Goal: Find specific page/section: Find specific page/section

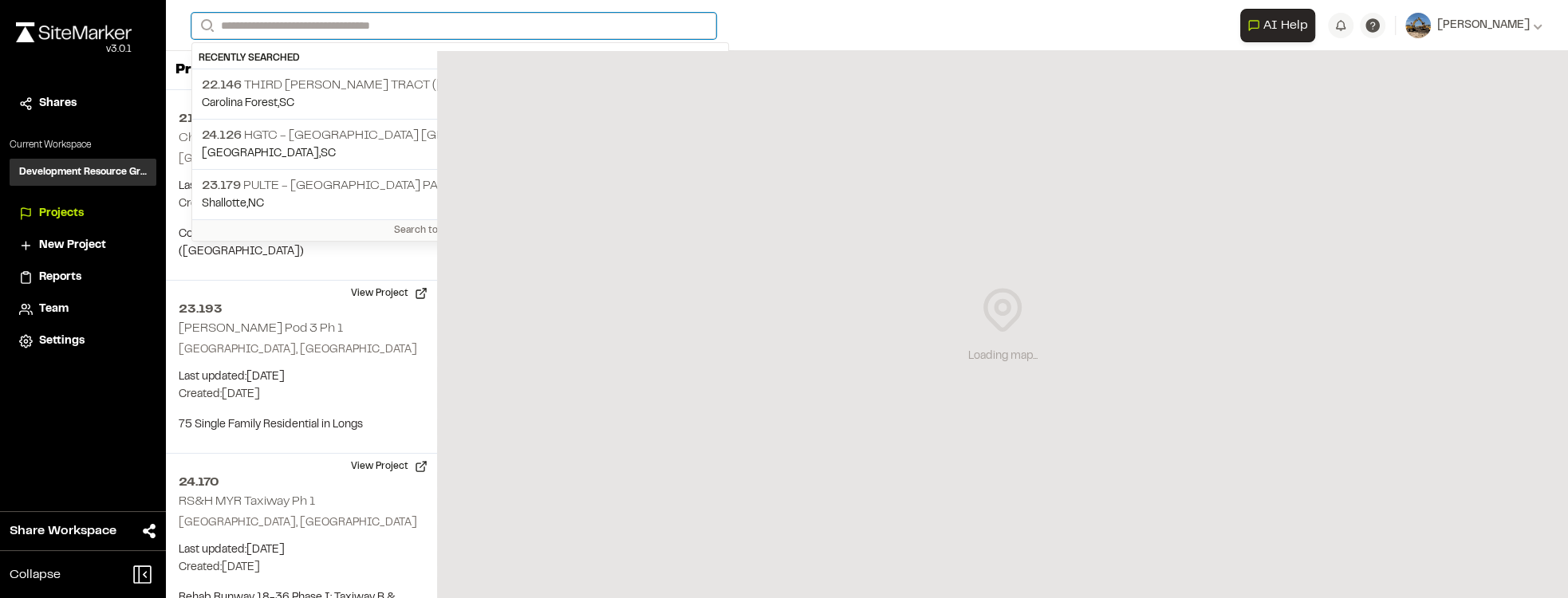
click at [630, 16] on input "Search" at bounding box center [454, 26] width 525 height 26
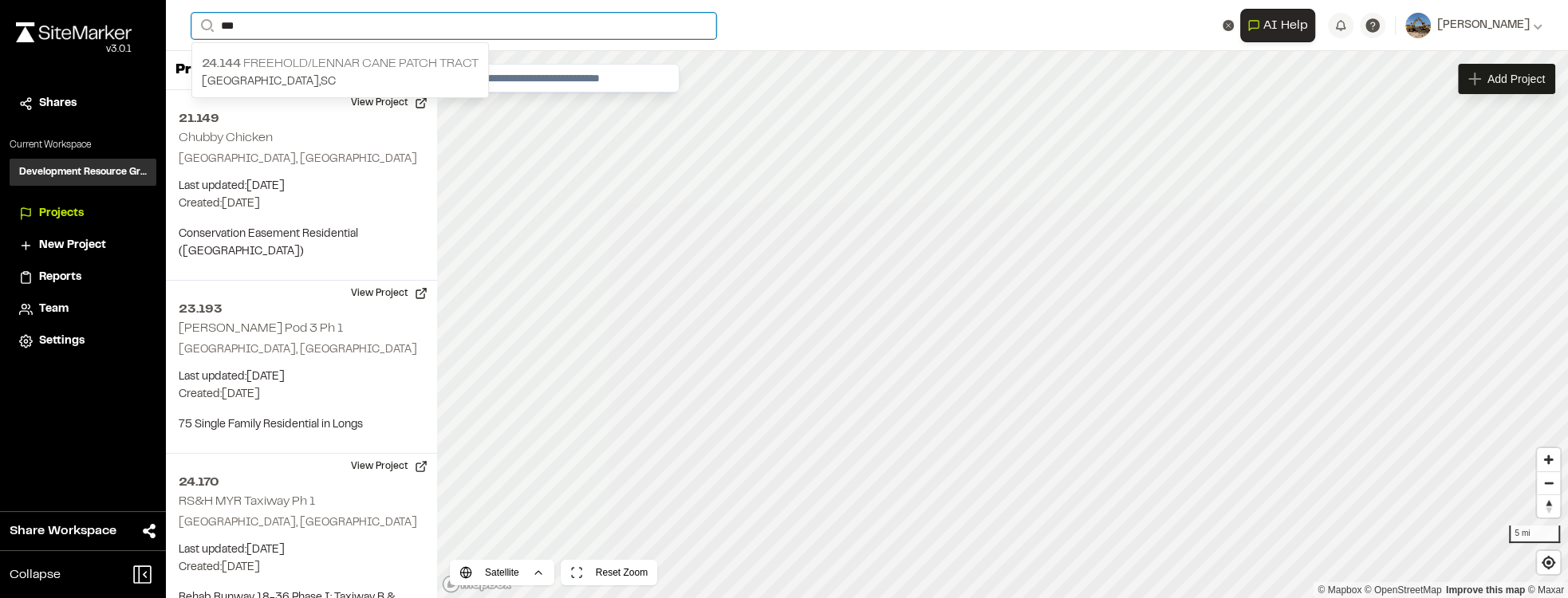
type input "***"
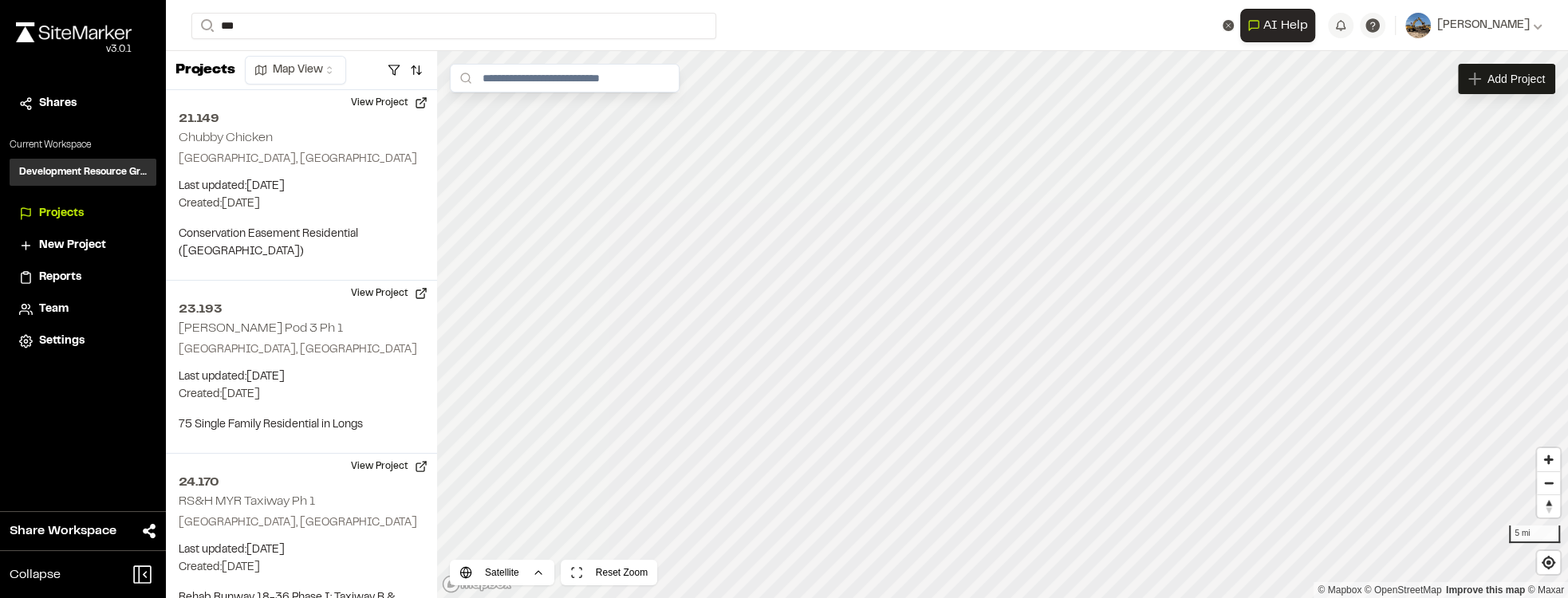
click at [397, 59] on p "24.144 Freehold/Lennar Cane Patch Tract" at bounding box center [341, 64] width 277 height 19
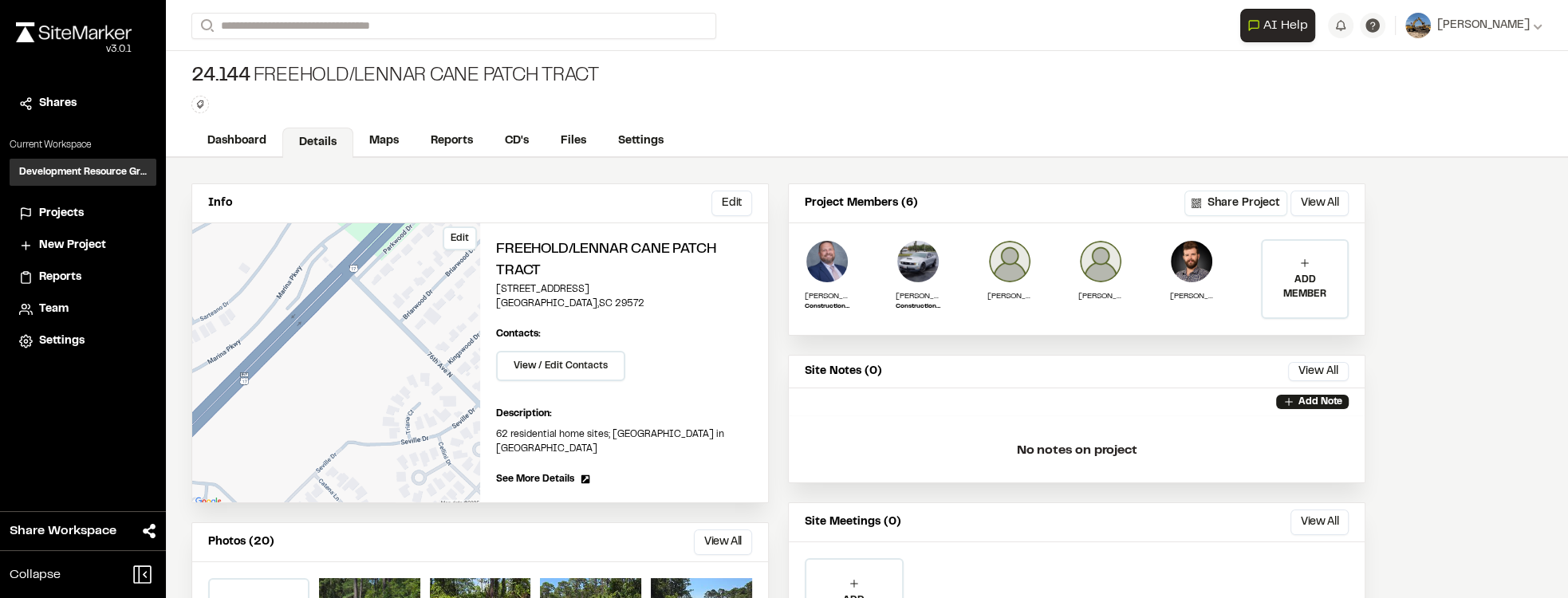
scroll to position [45, 0]
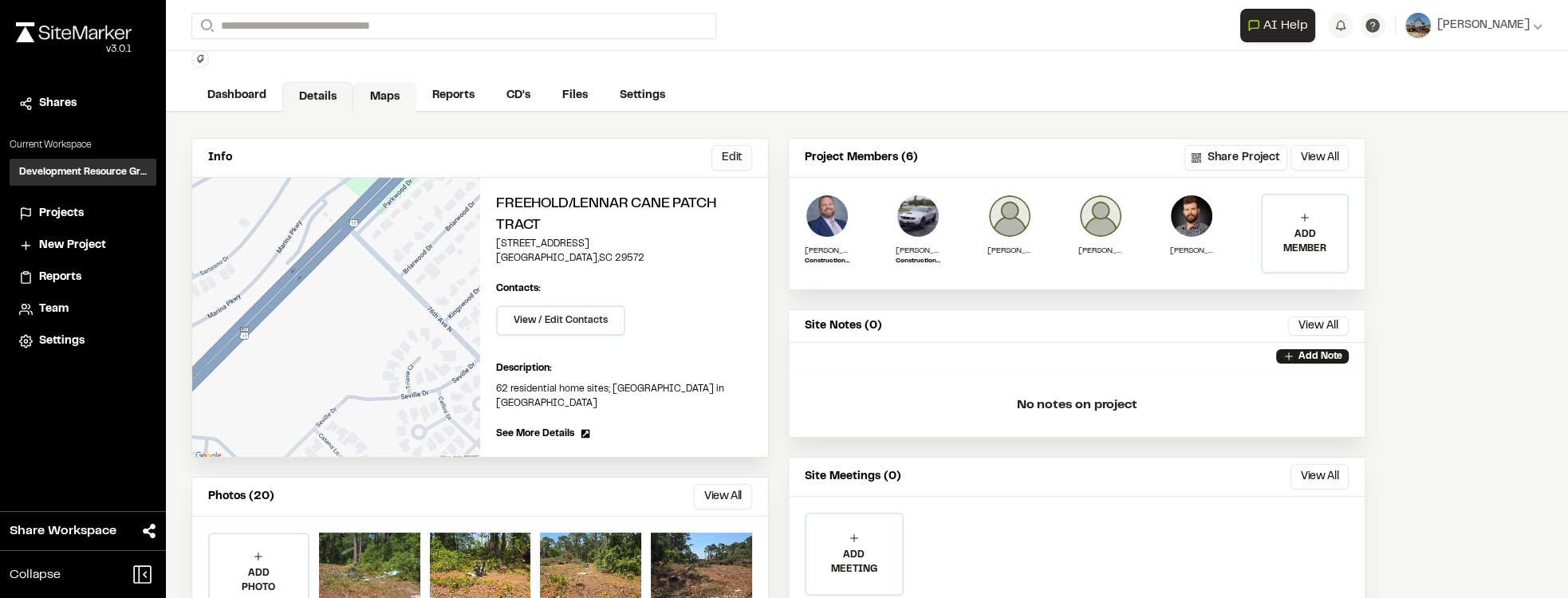
click at [372, 94] on link "Maps" at bounding box center [384, 97] width 63 height 31
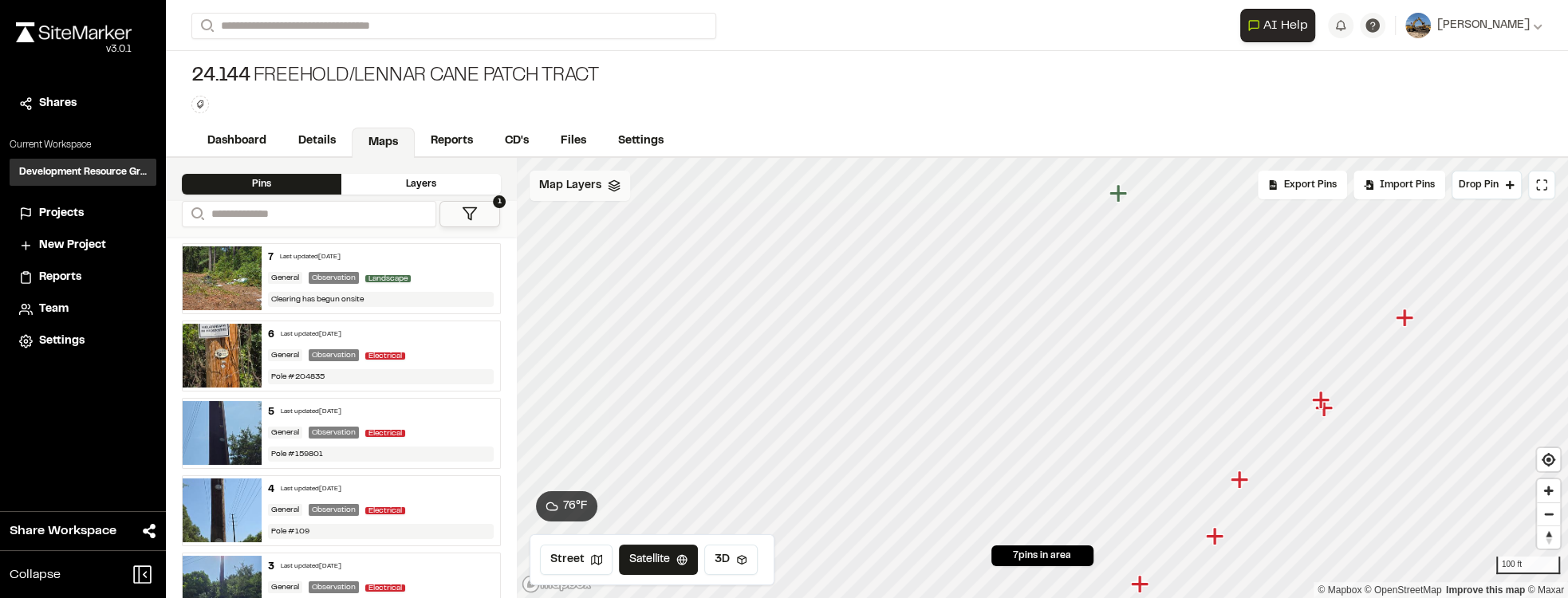
click at [604, 180] on div "Map Layers" at bounding box center [580, 186] width 101 height 31
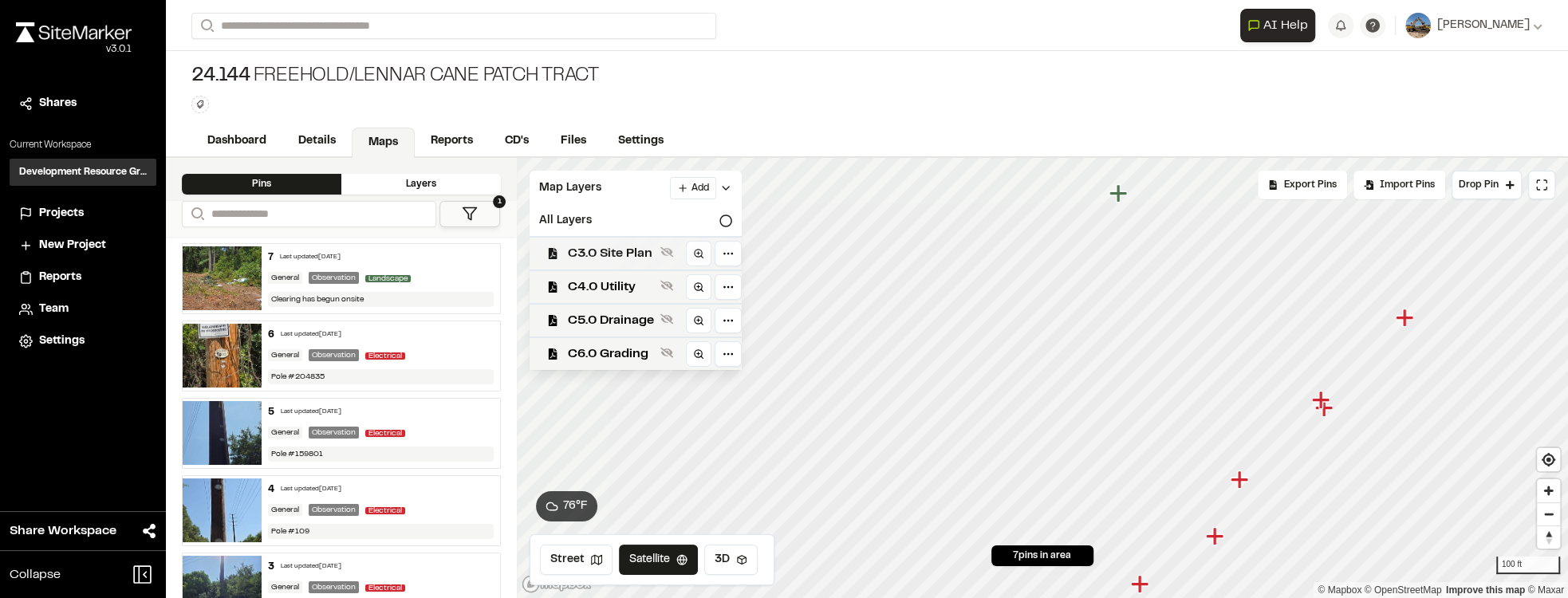
click at [633, 250] on span "C3.0 Site Plan" at bounding box center [611, 253] width 86 height 19
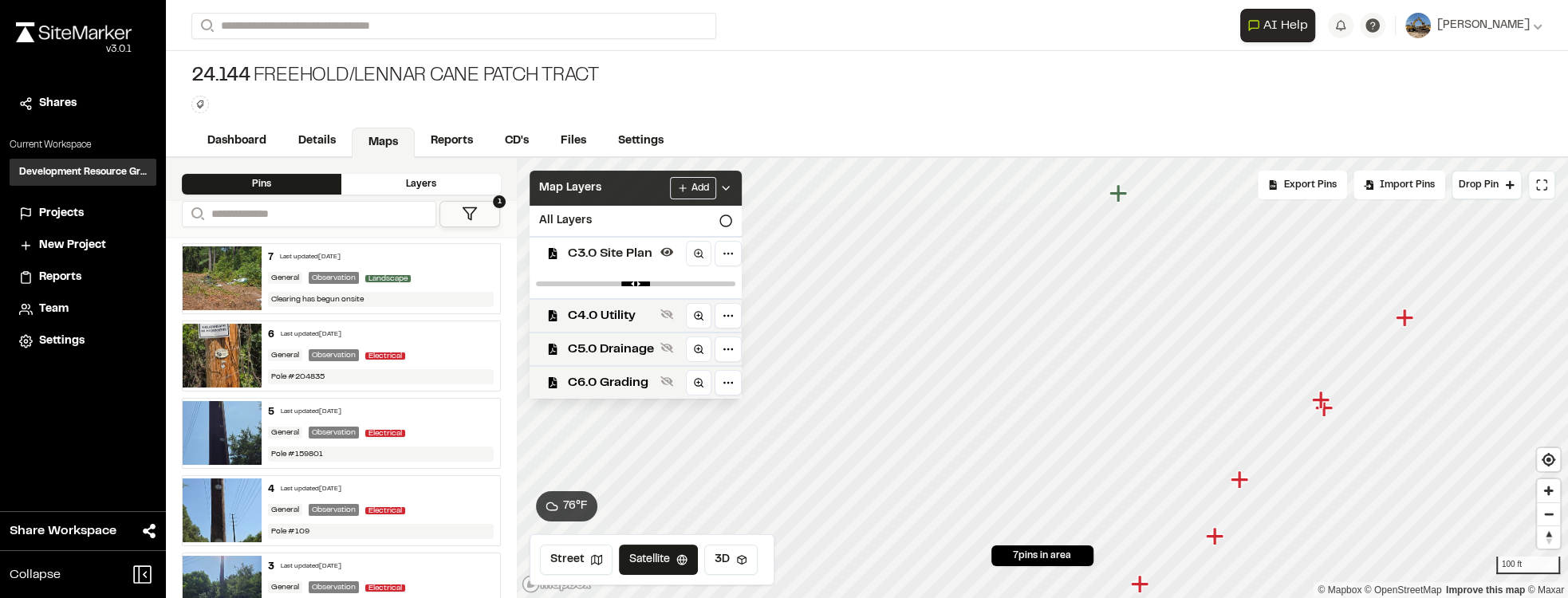
click at [727, 186] on polyline at bounding box center [726, 188] width 7 height 3
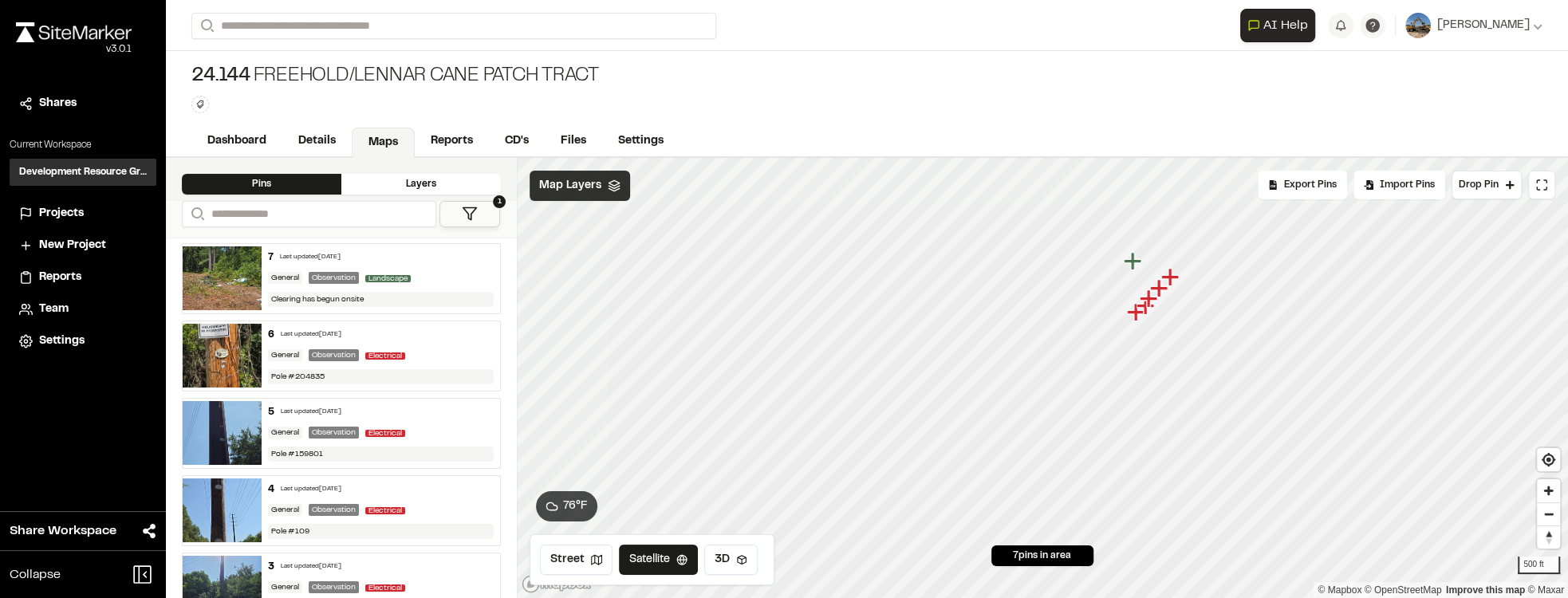
click at [834, 597] on html "Close sidebar v 3.0.1 Shares Current Workspace Development Resource Group DR Pr…" at bounding box center [784, 299] width 1568 height 598
click at [239, 351] on img at bounding box center [222, 356] width 79 height 64
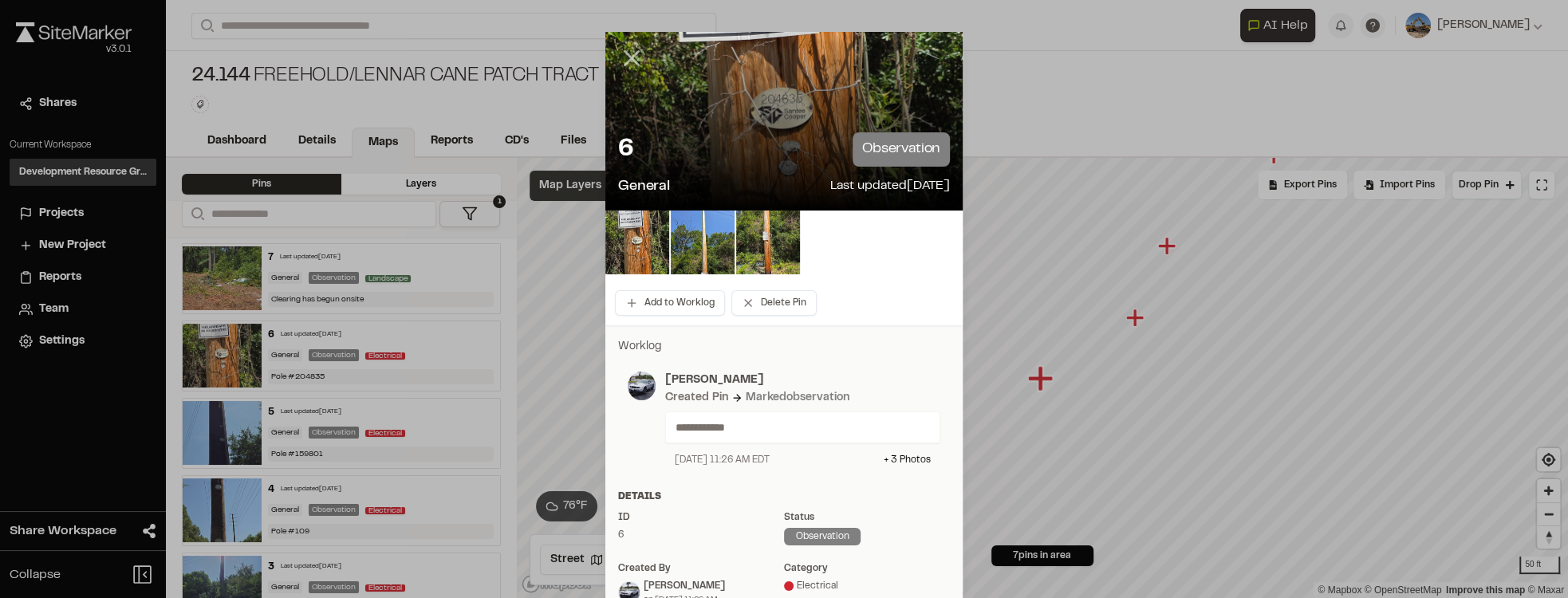
click at [629, 55] on line at bounding box center [632, 59] width 13 height 13
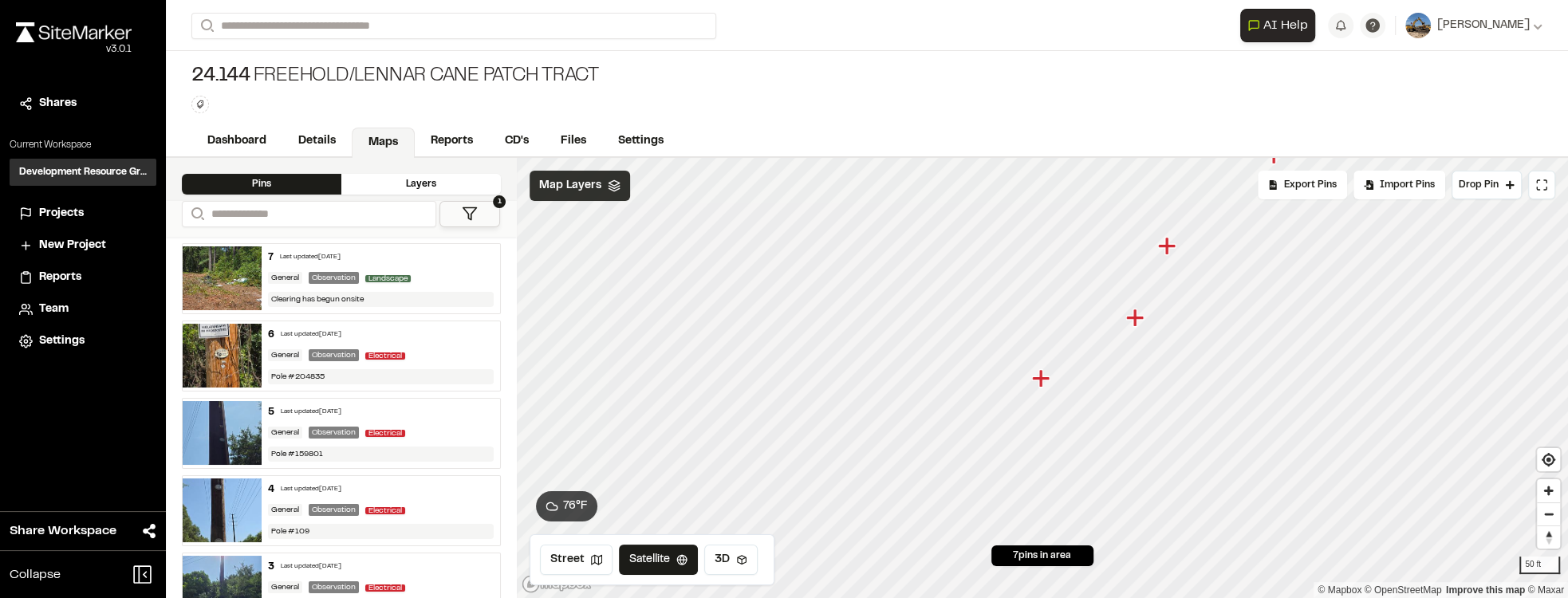
click at [200, 302] on img at bounding box center [222, 278] width 79 height 64
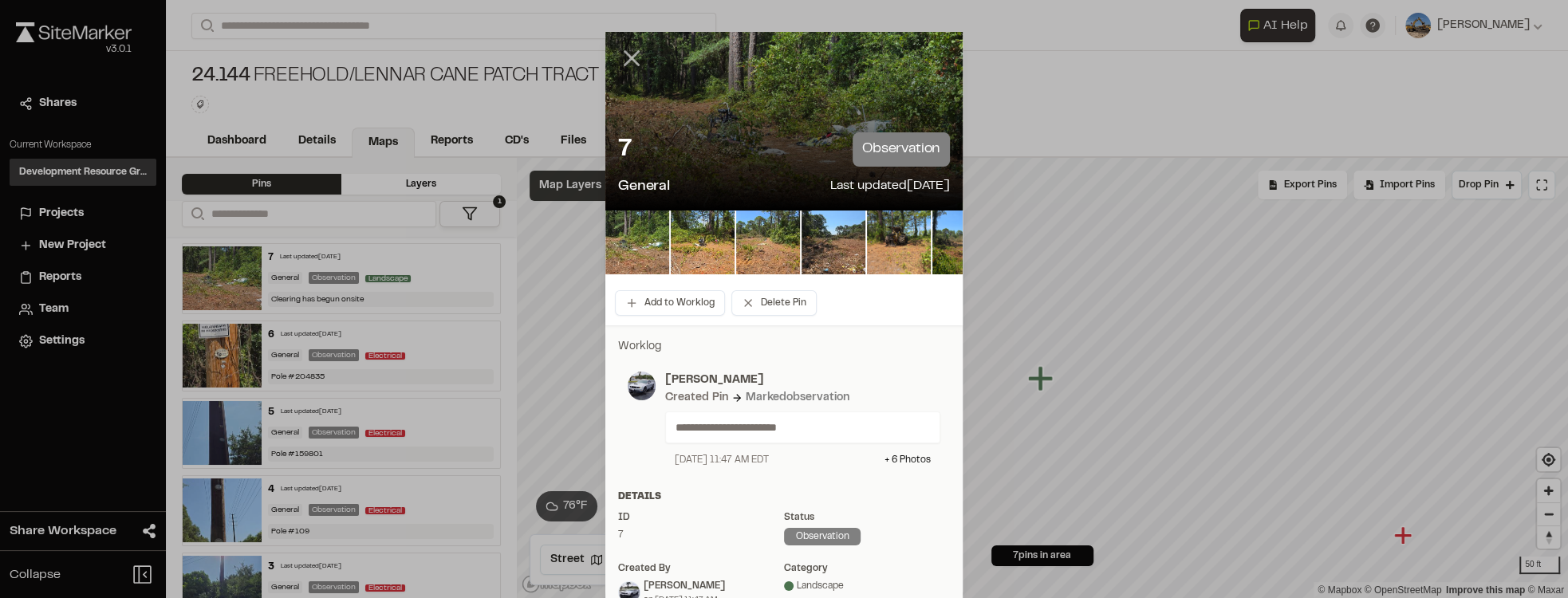
click at [625, 56] on line at bounding box center [632, 59] width 13 height 13
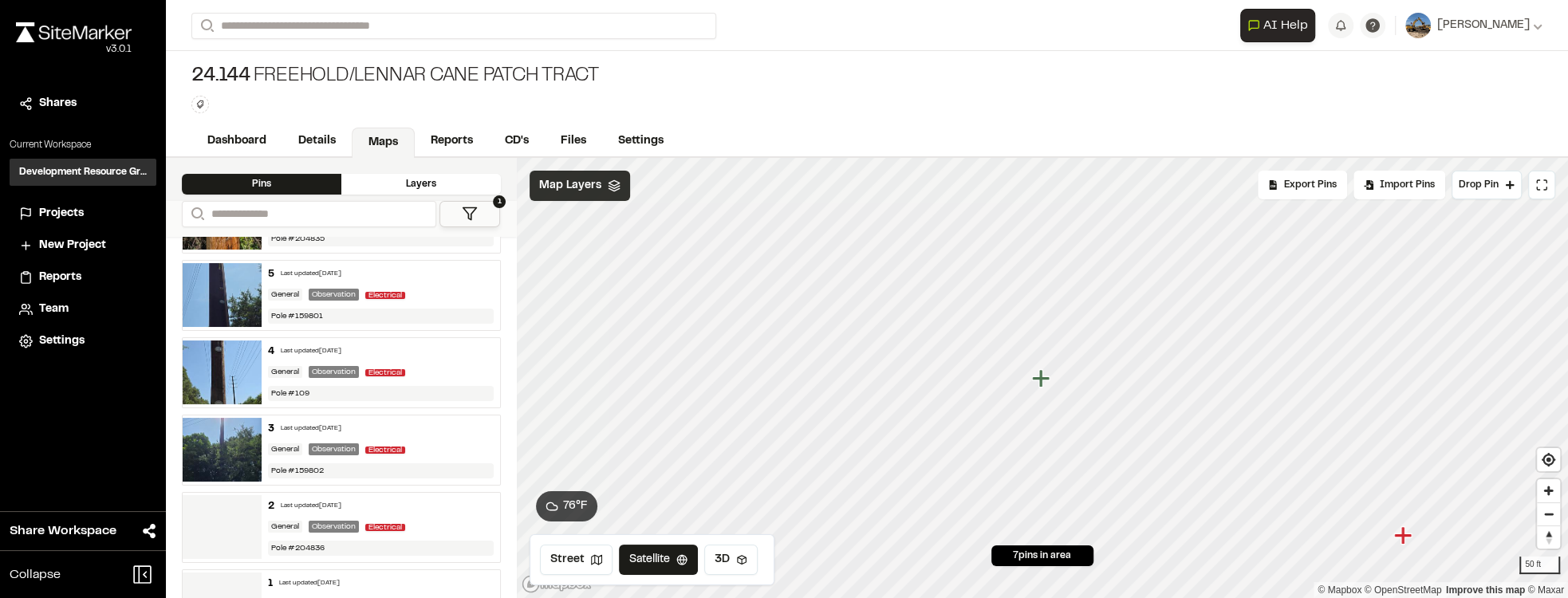
scroll to position [184, 0]
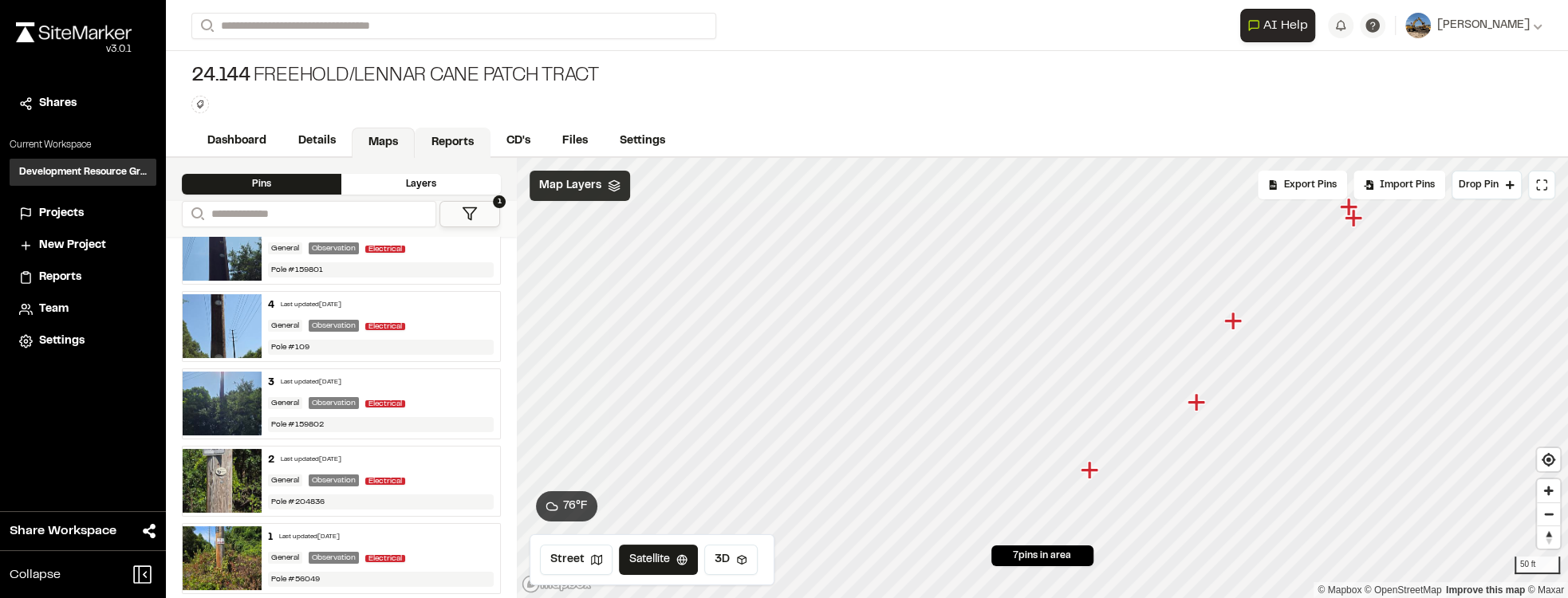
click at [430, 144] on link "Reports" at bounding box center [453, 143] width 76 height 31
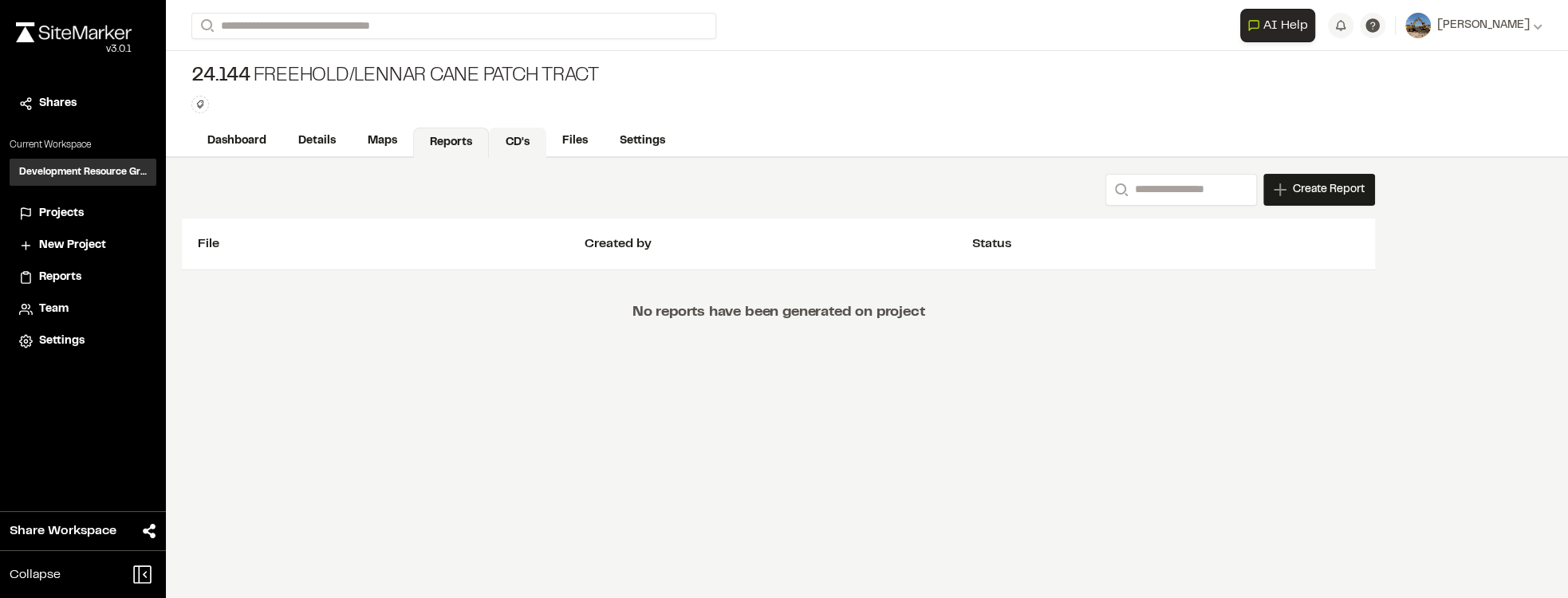
click at [496, 141] on link "CD's" at bounding box center [518, 143] width 58 height 31
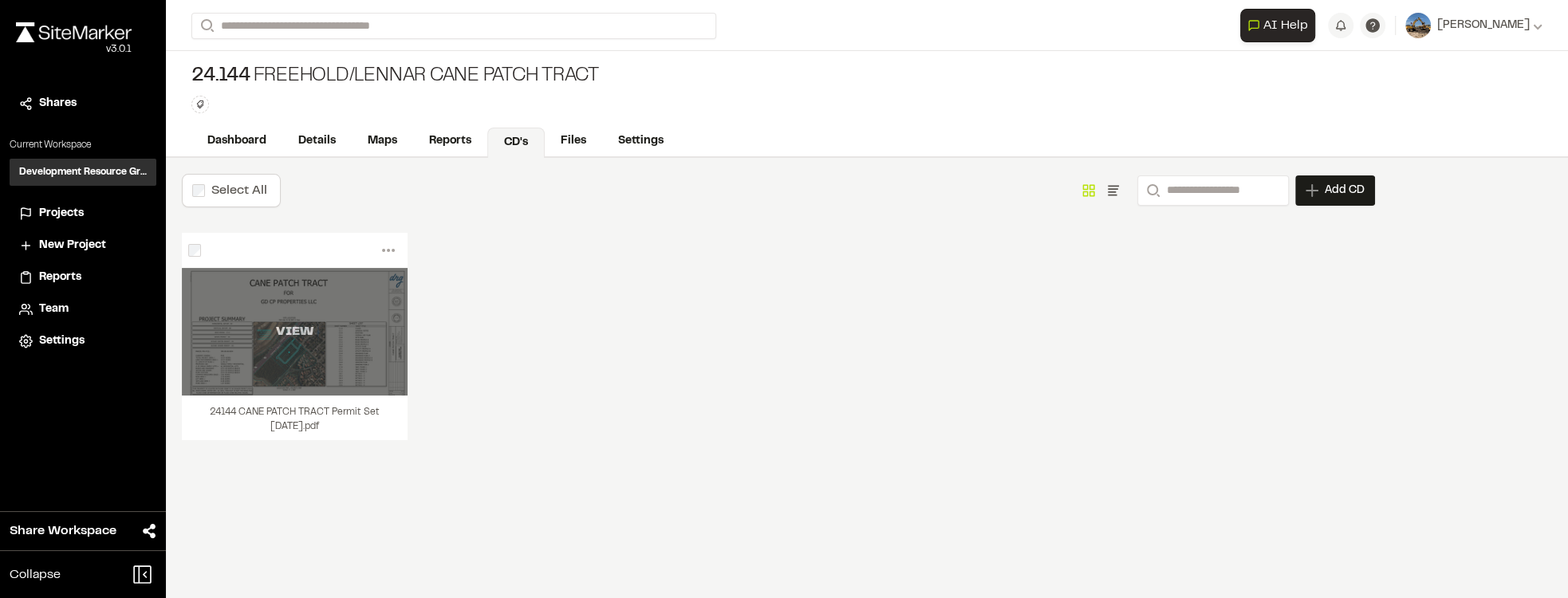
click at [257, 311] on div "VIEW" at bounding box center [294, 332] width 226 height 128
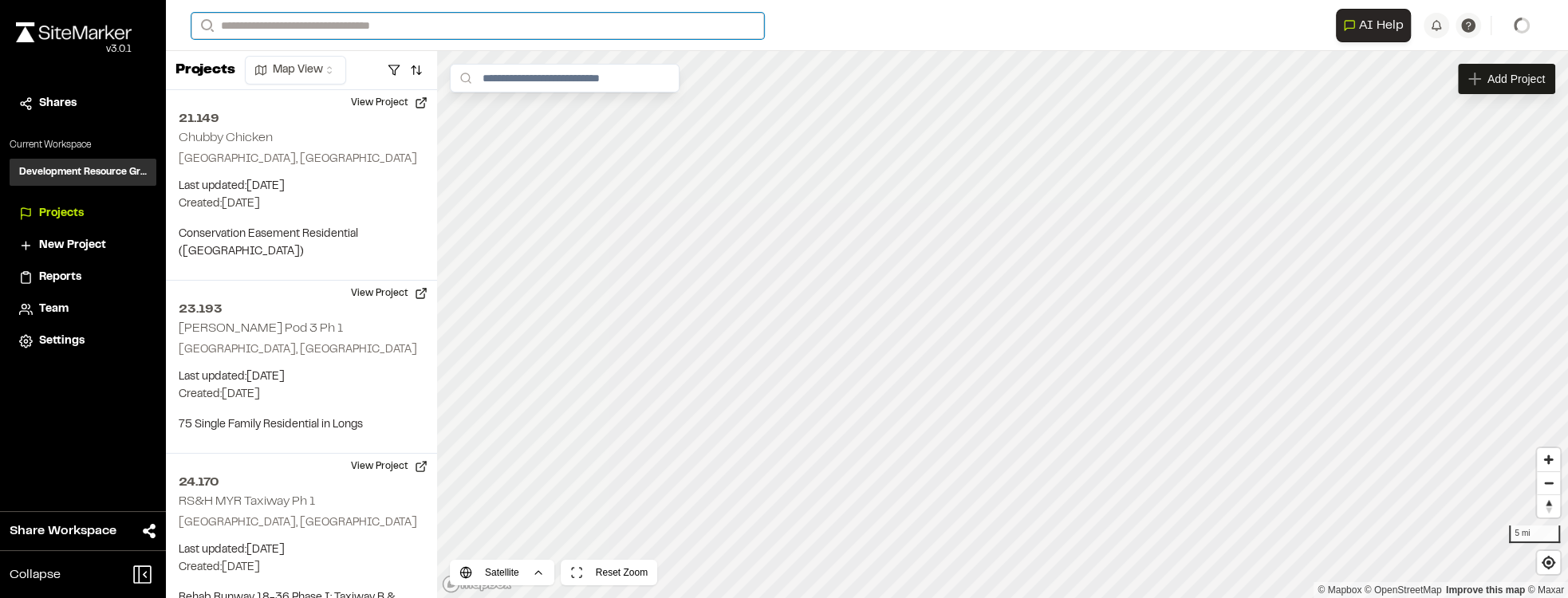
click at [498, 31] on input "Search" at bounding box center [478, 26] width 572 height 26
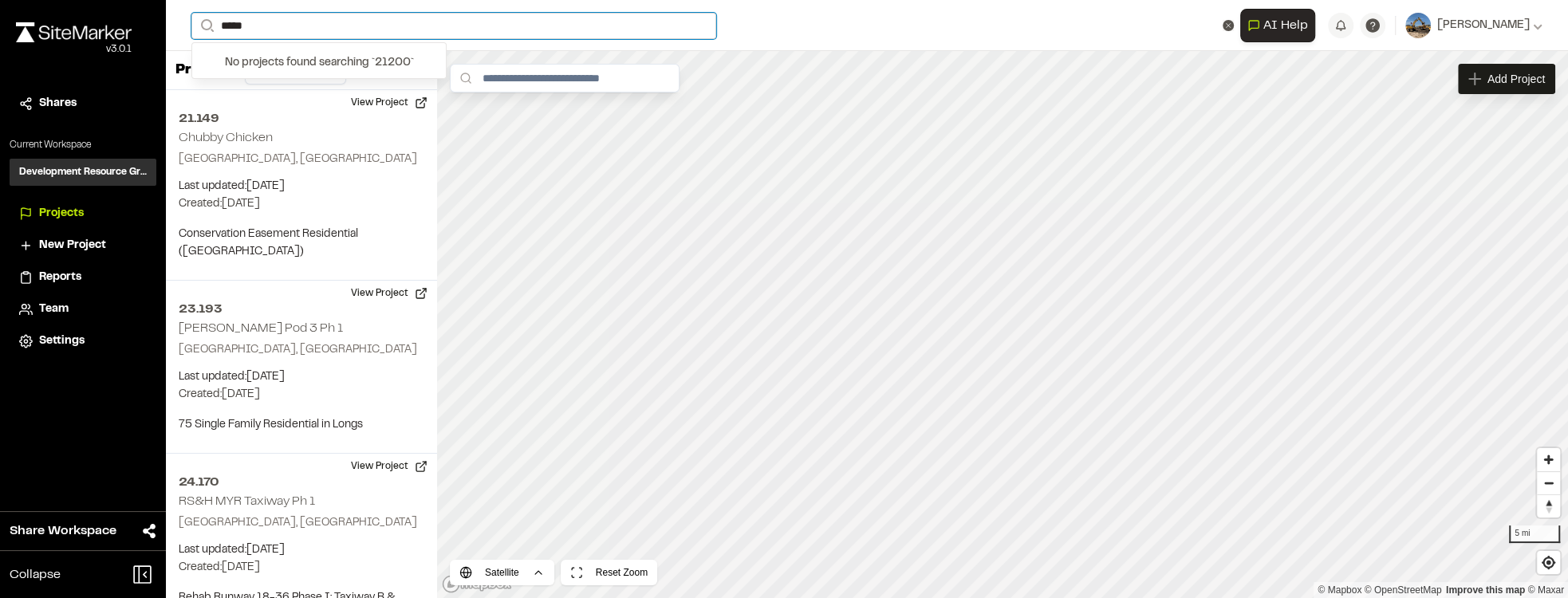
click at [233, 30] on input "*****" at bounding box center [454, 26] width 525 height 26
type input "******"
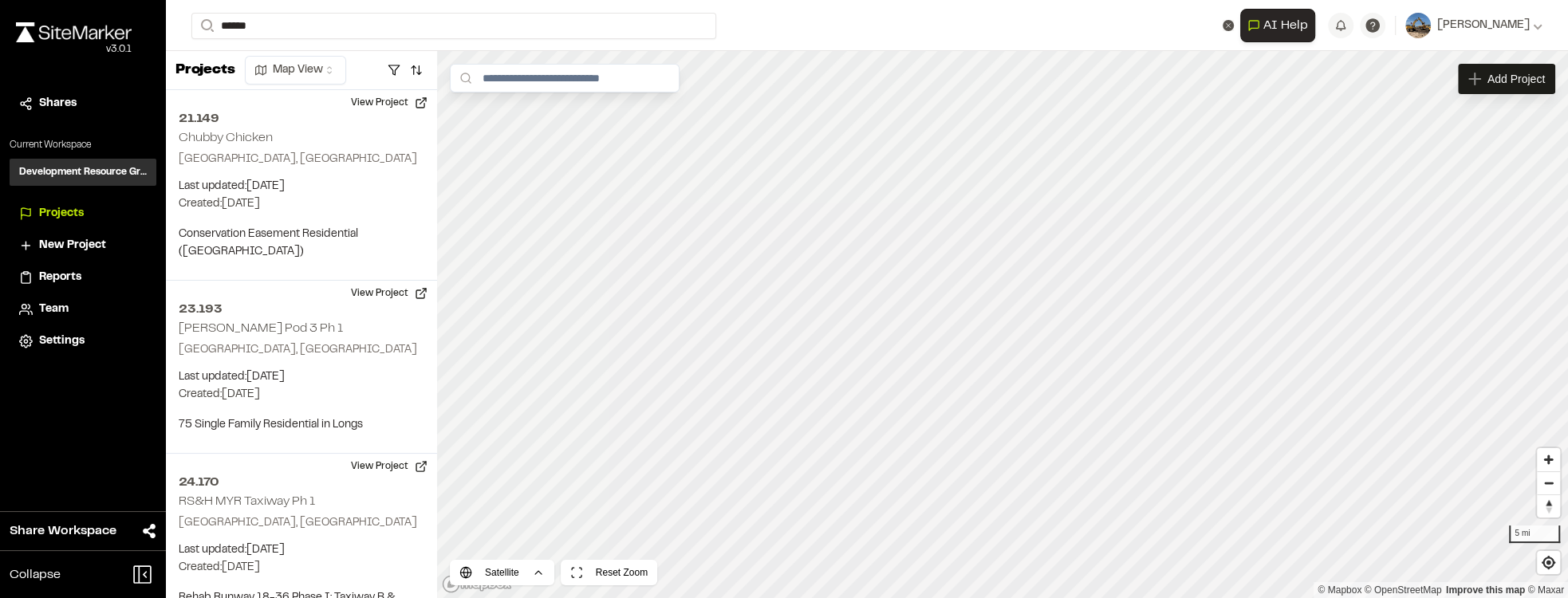
click at [311, 59] on p "21.200 [PERSON_NAME] Tract" at bounding box center [319, 64] width 234 height 19
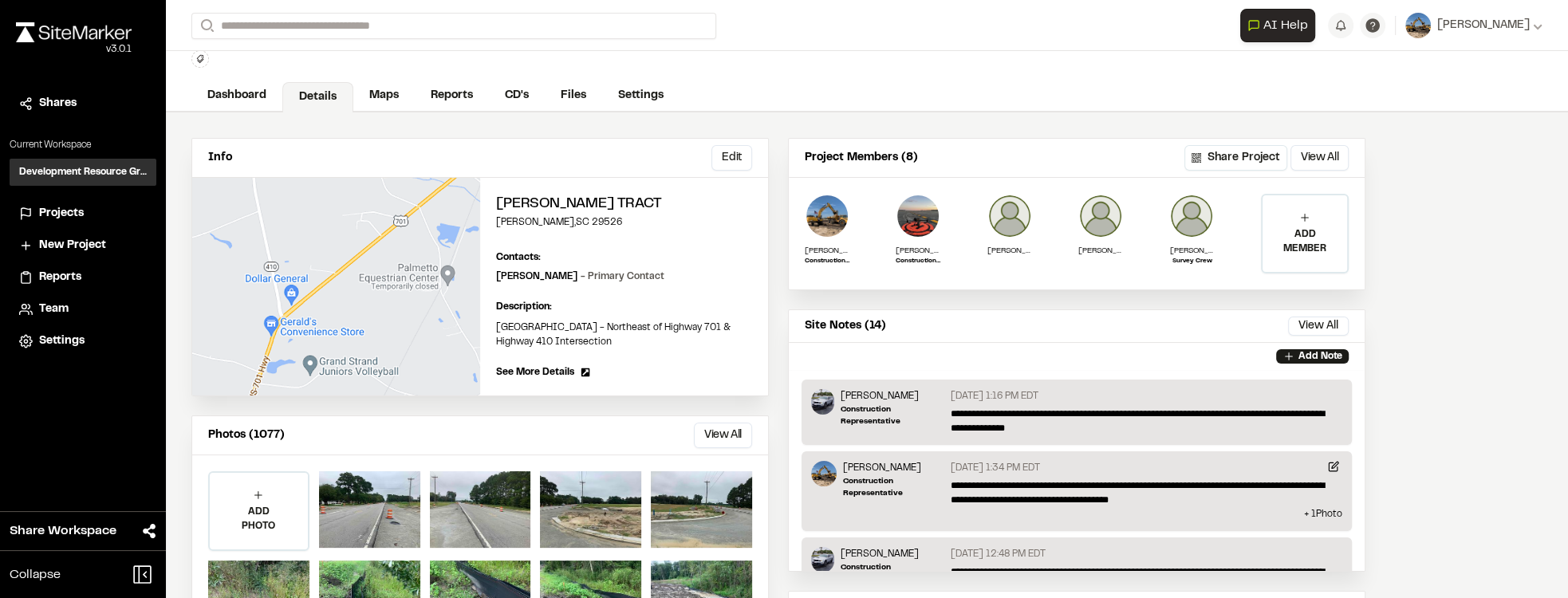
scroll to position [45, 0]
click at [381, 106] on link "Maps" at bounding box center [384, 97] width 63 height 31
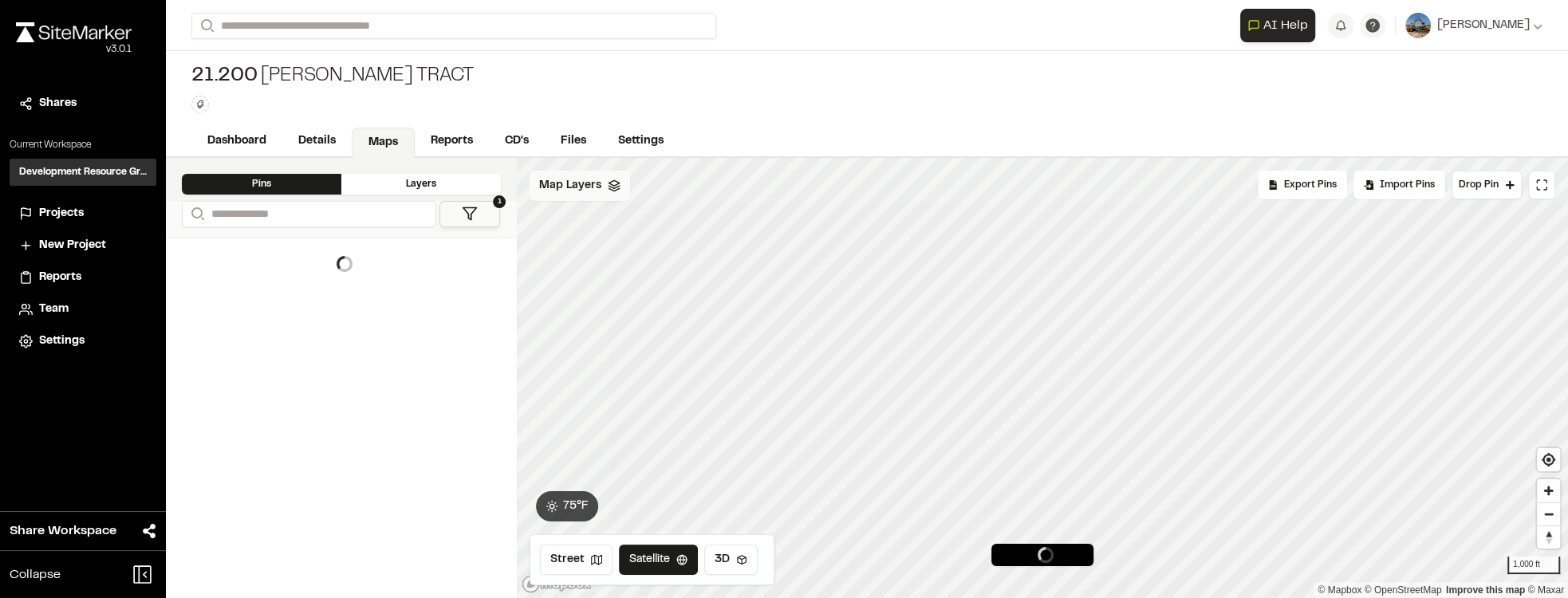
click at [614, 193] on div "Map Layers" at bounding box center [580, 186] width 101 height 31
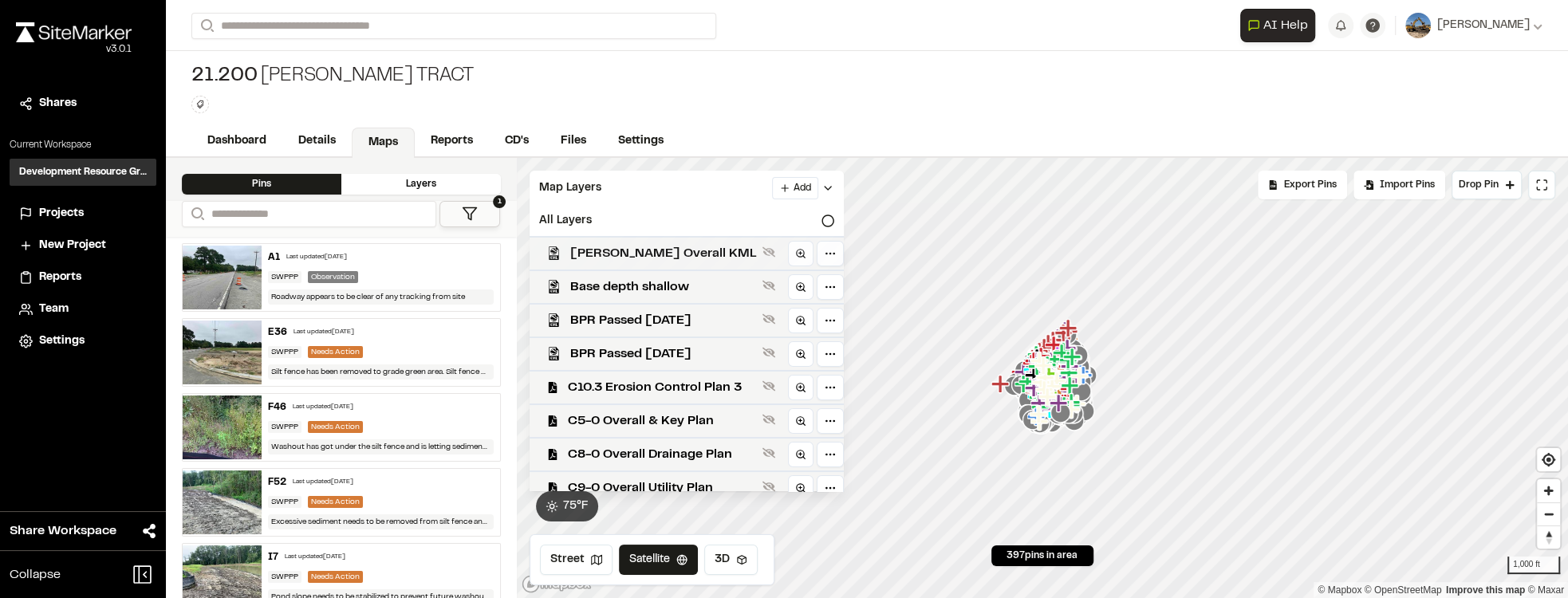
click at [673, 257] on span "[PERSON_NAME] Overall KML" at bounding box center [662, 253] width 186 height 19
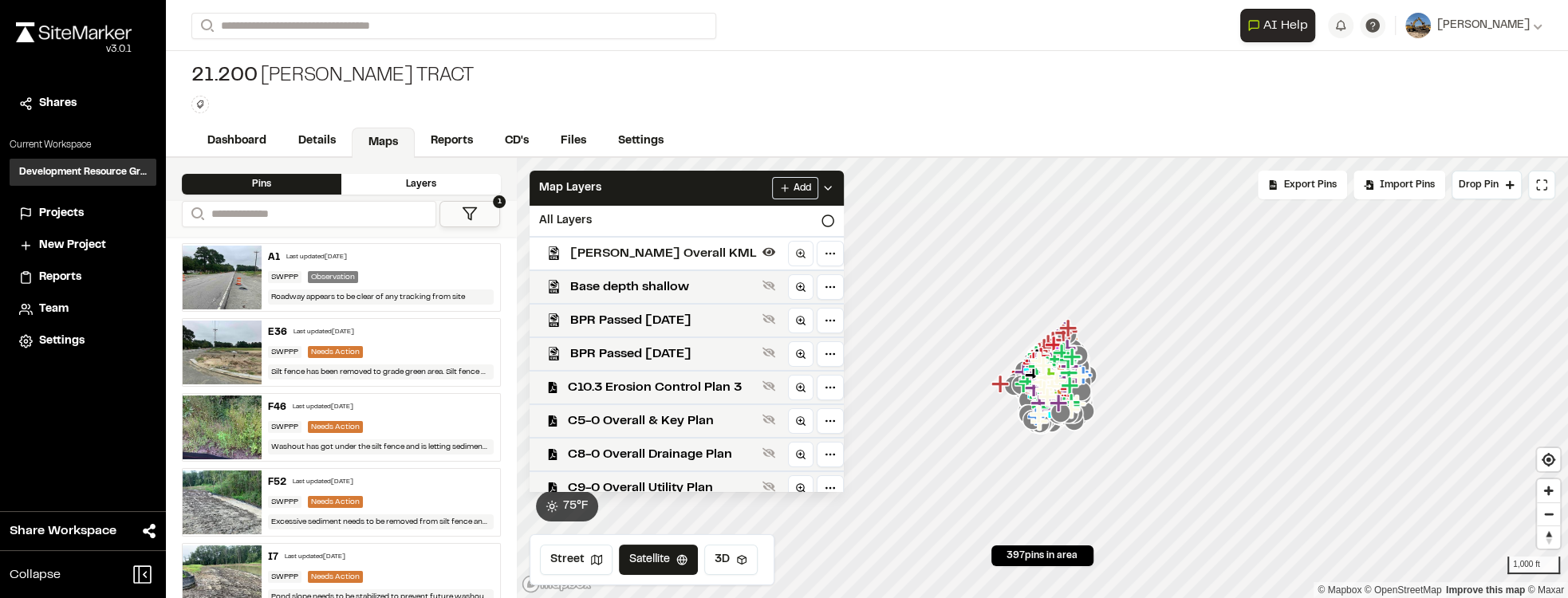
click at [680, 253] on span "[PERSON_NAME] Overall KML" at bounding box center [662, 253] width 186 height 19
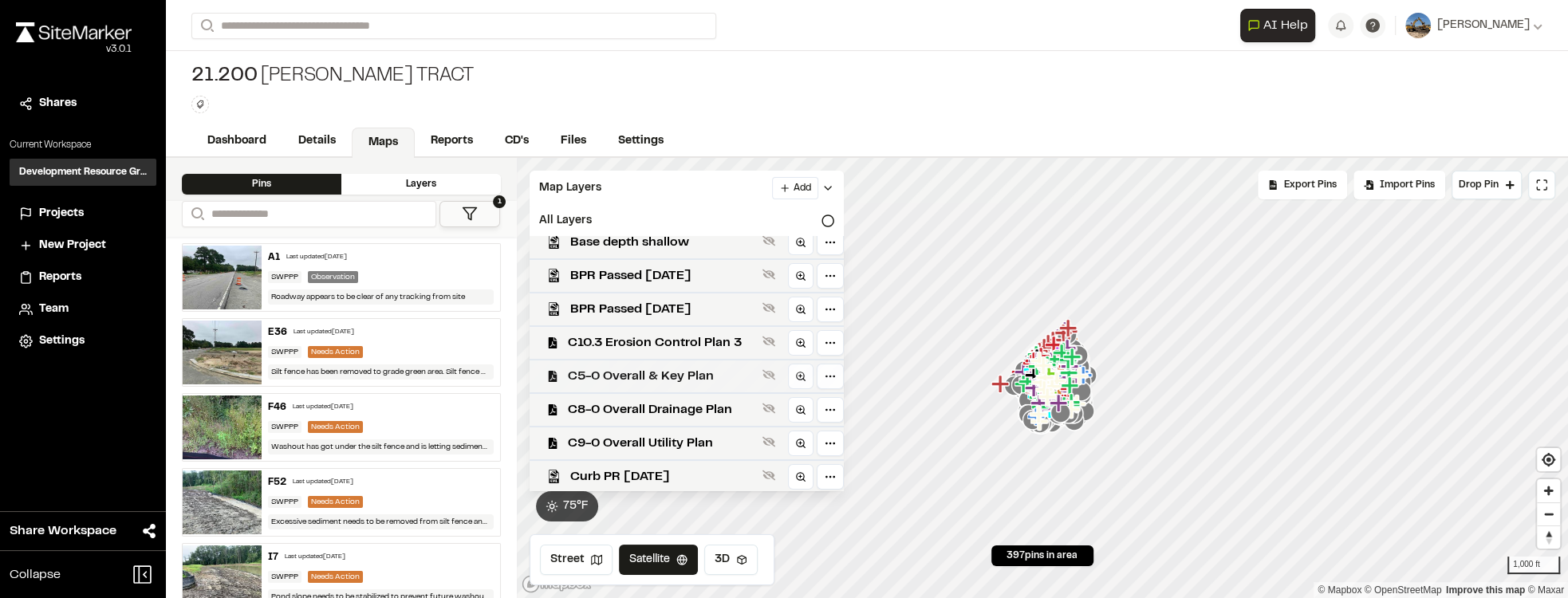
scroll to position [45, 0]
click at [706, 367] on span "C5-0 Overall & Key Plan" at bounding box center [662, 375] width 188 height 19
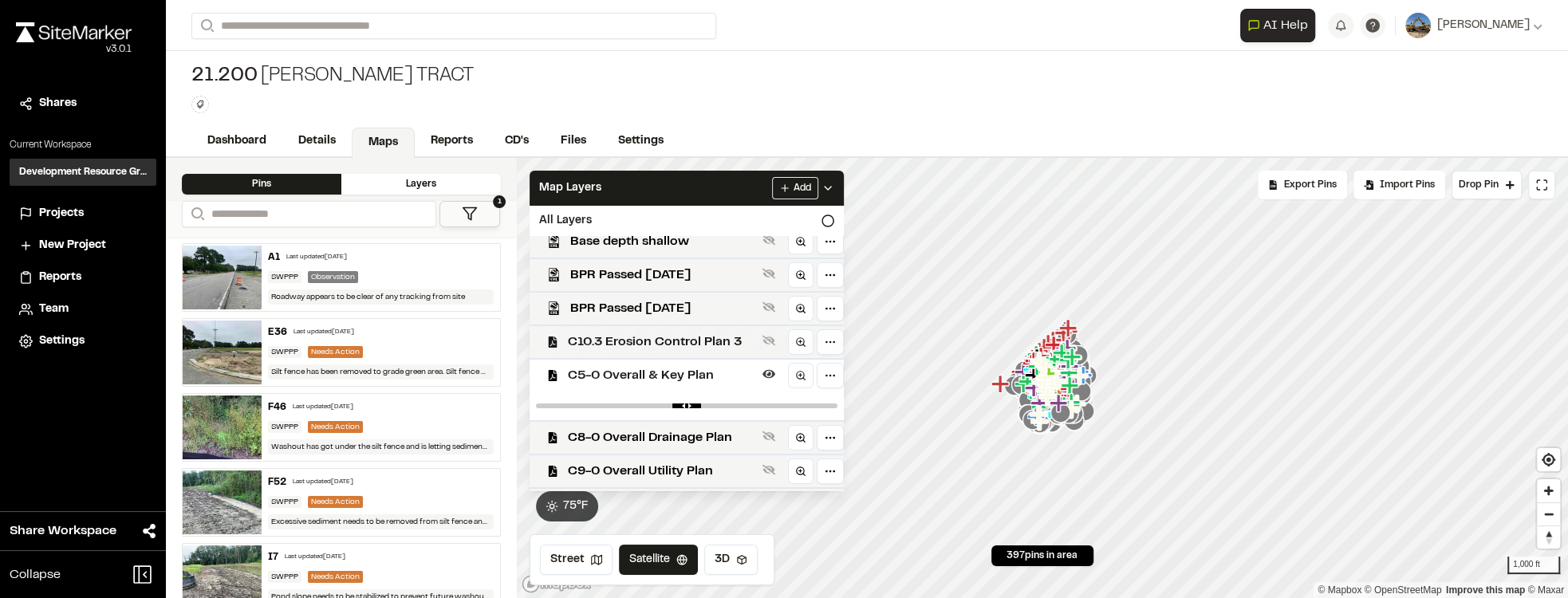
click at [693, 371] on span "C5-0 Overall & Key Plan" at bounding box center [662, 375] width 188 height 19
click at [693, 347] on span "C10.3 Erosion Control Plan 3" at bounding box center [662, 341] width 188 height 19
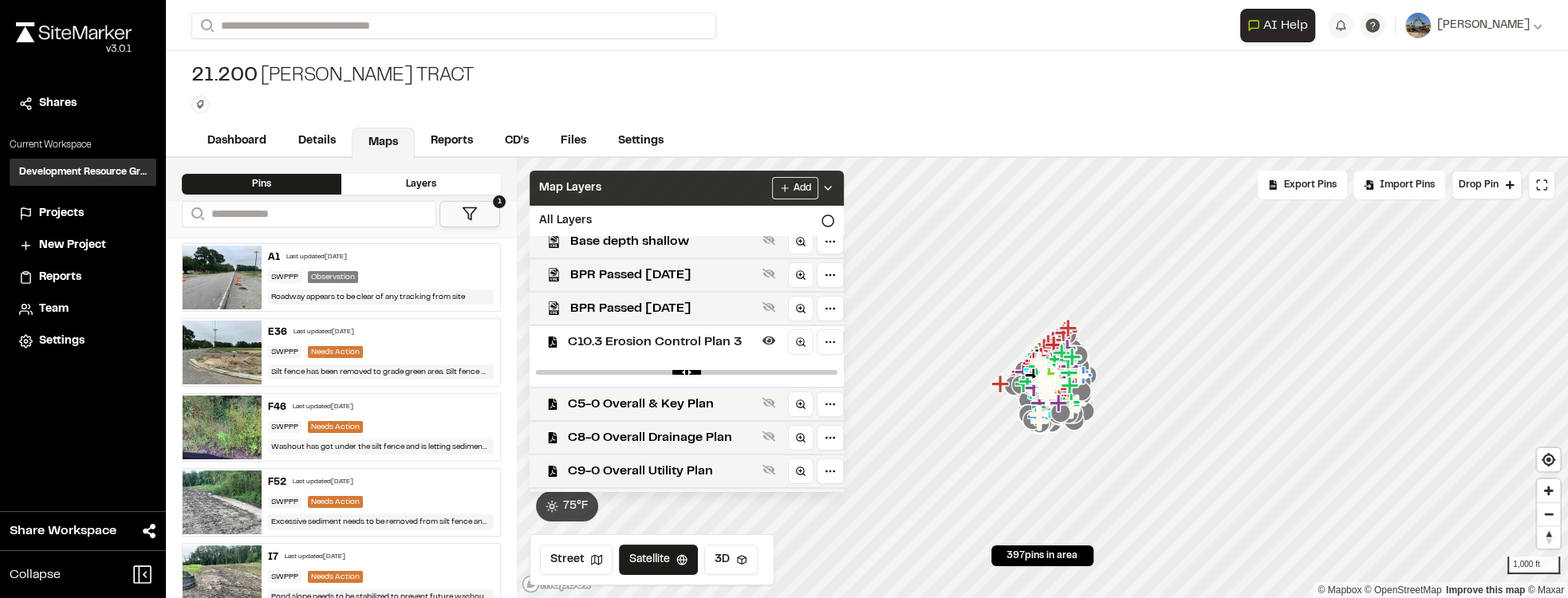
click at [817, 193] on div "Map Layers Add" at bounding box center [686, 188] width 314 height 35
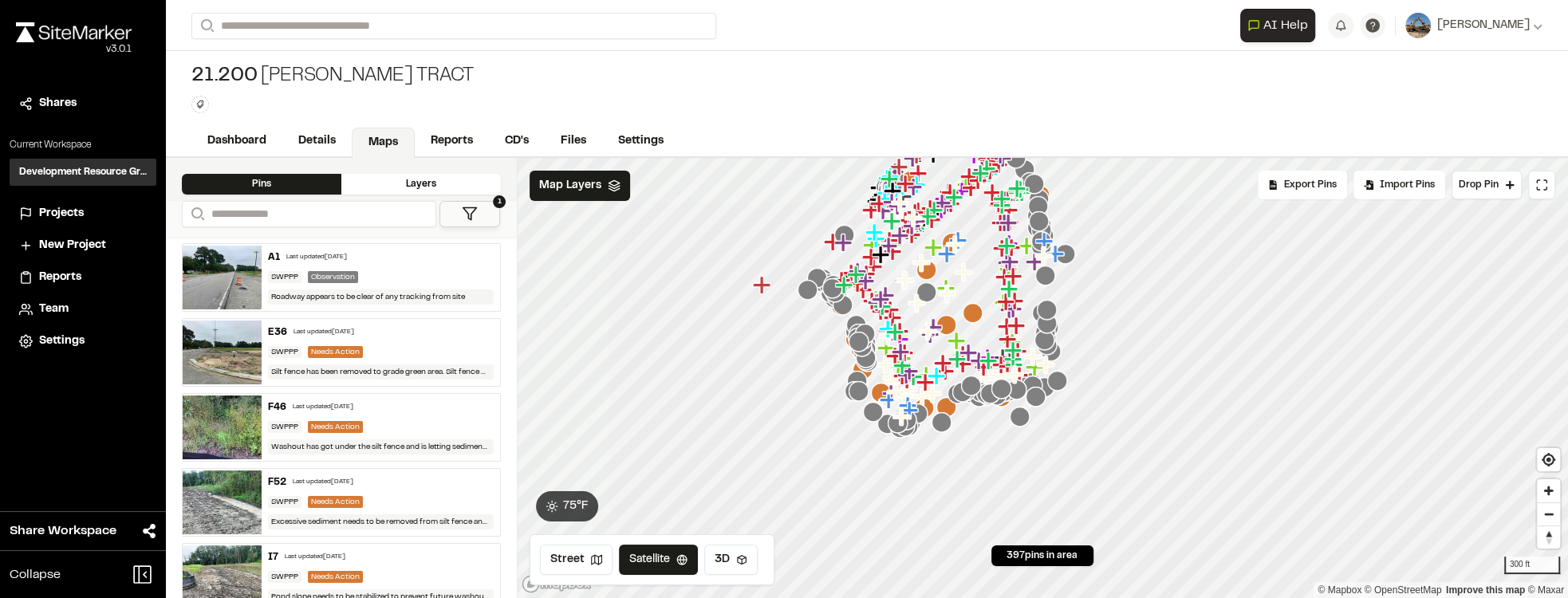
drag, startPoint x: 999, startPoint y: 313, endPoint x: 1001, endPoint y: 384, distance: 71.0
click at [817, 158] on div at bounding box center [1043, 158] width 1052 height 0
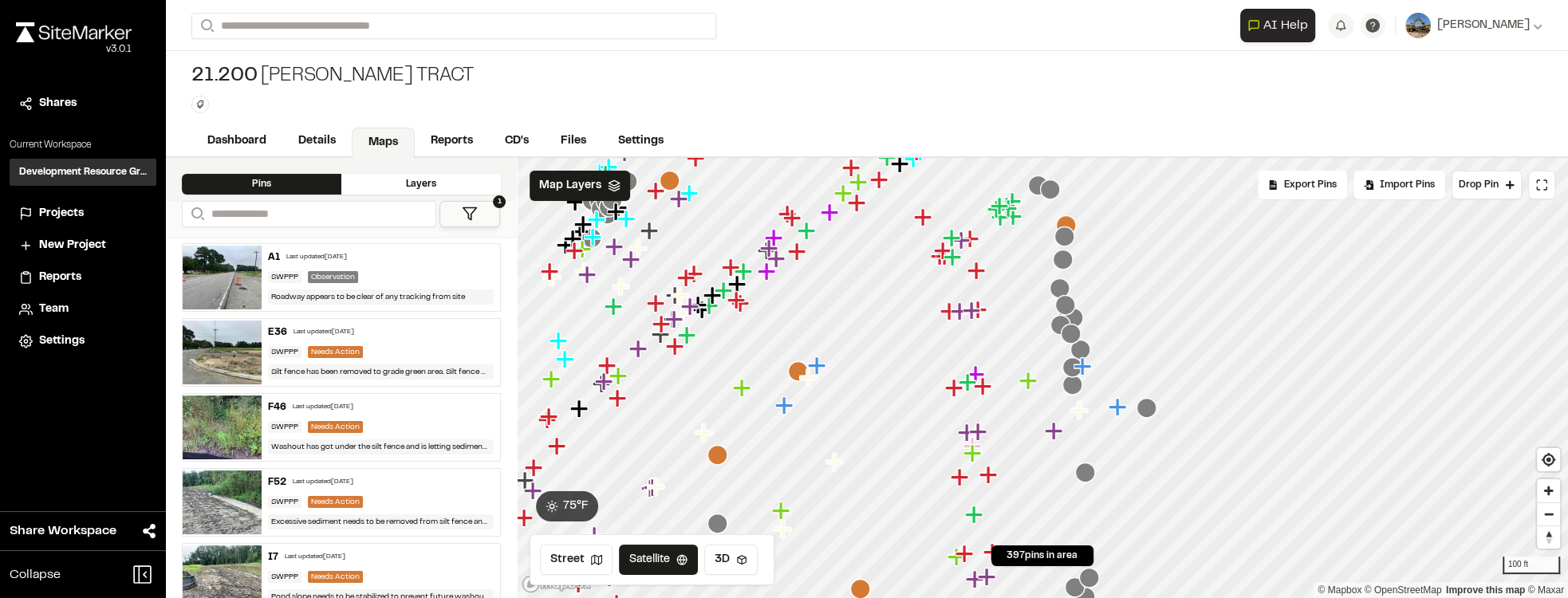
click at [817, 379] on icon "Map marker" at bounding box center [1027, 380] width 17 height 17
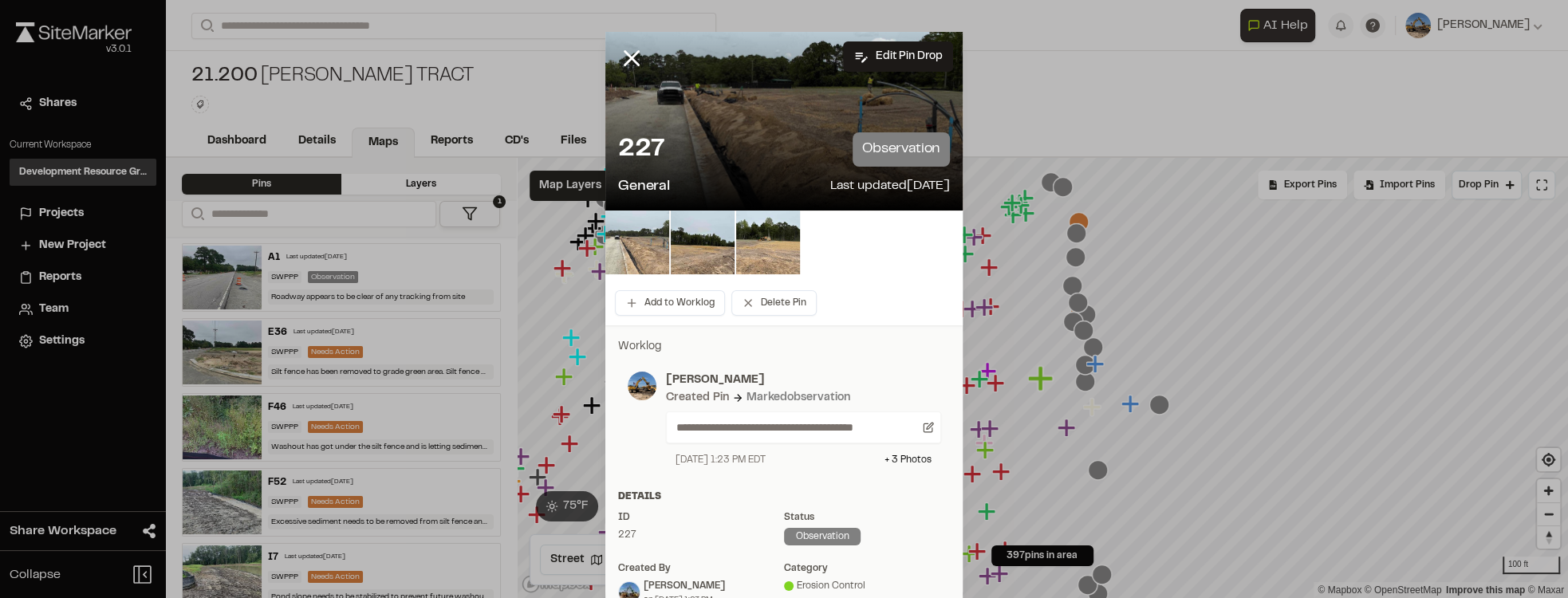
click at [653, 253] on img at bounding box center [637, 242] width 64 height 64
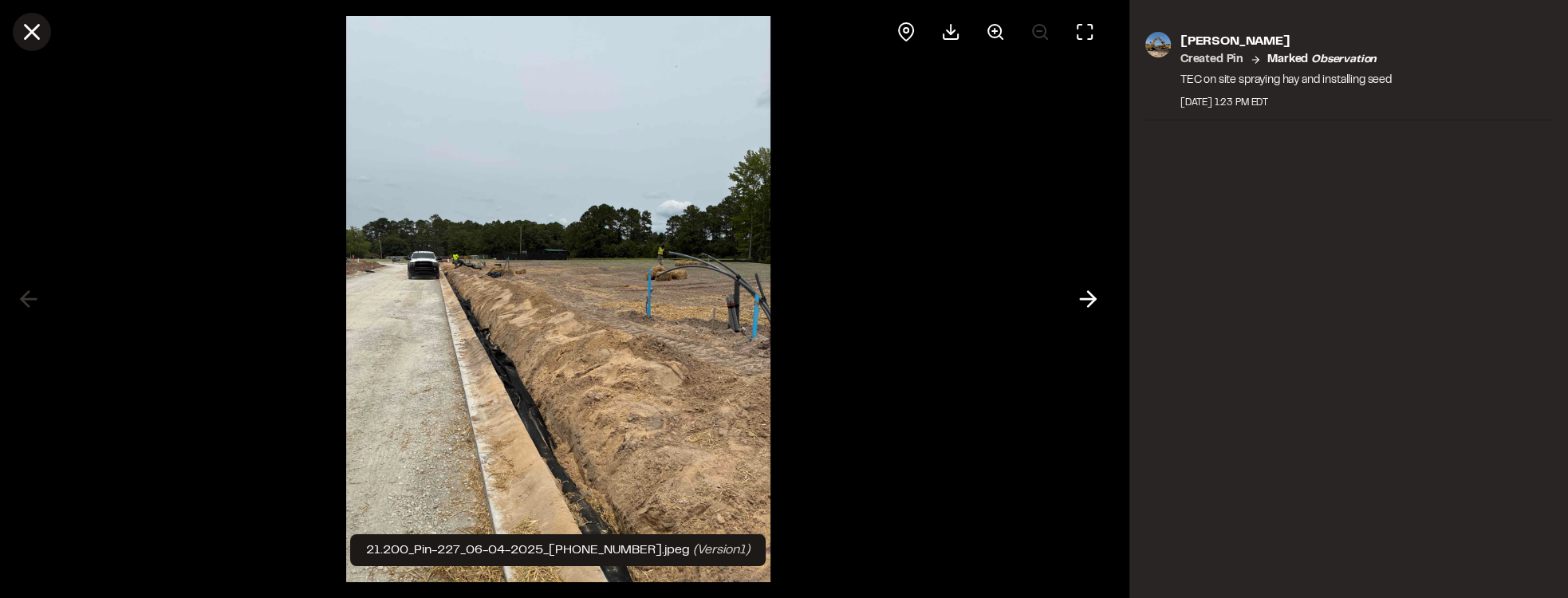
click at [47, 25] on button at bounding box center [31, 31] width 38 height 38
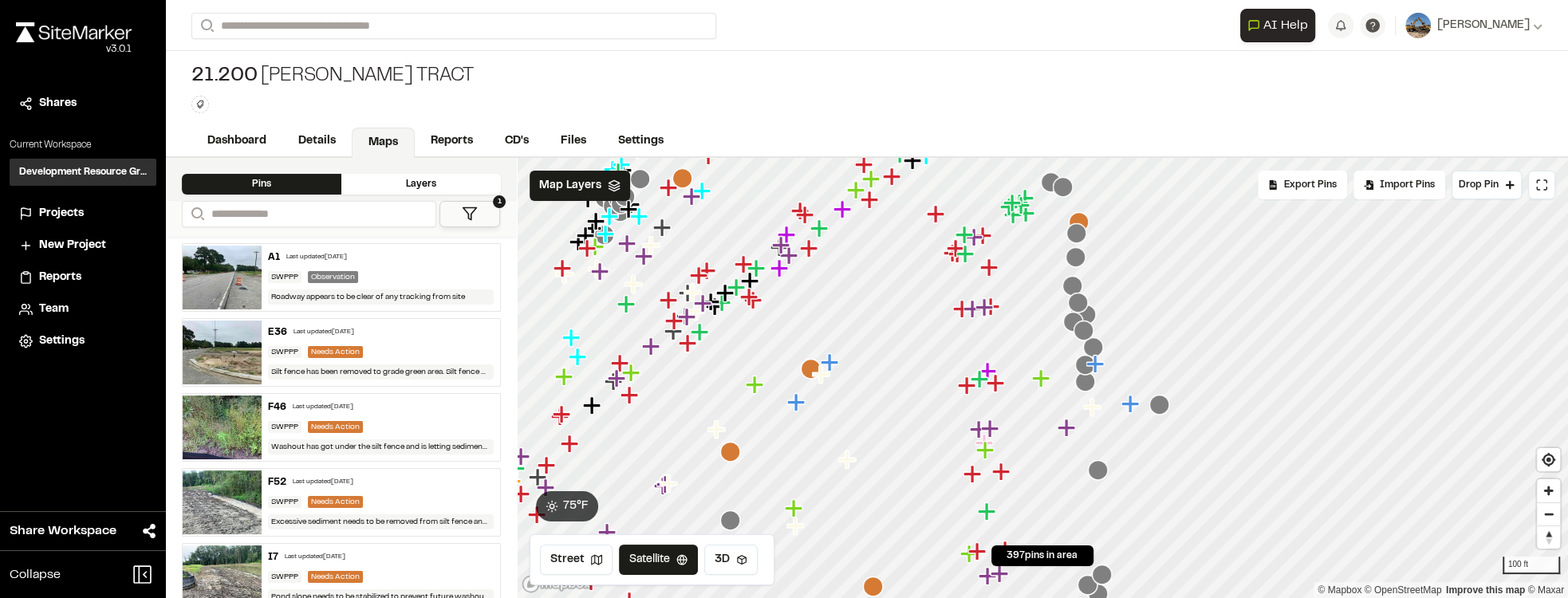
click at [817, 428] on icon "Map marker" at bounding box center [1065, 427] width 17 height 17
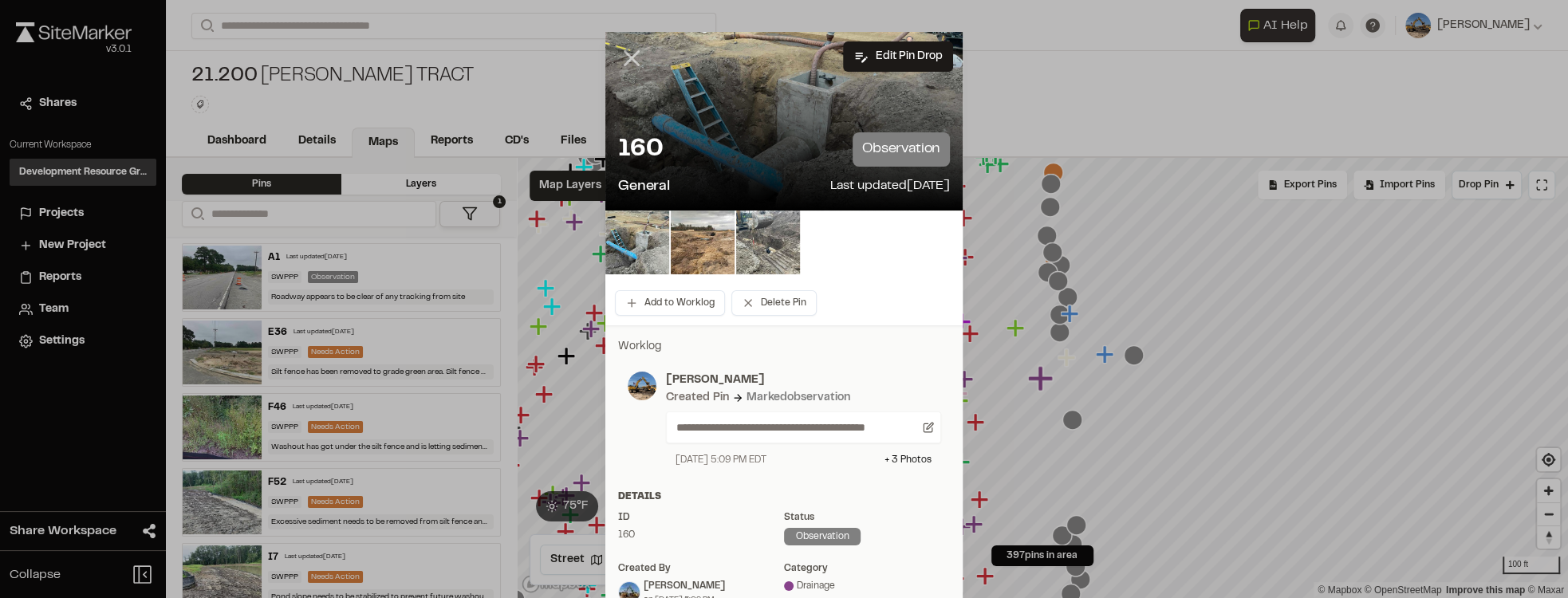
click at [618, 54] on icon at bounding box center [631, 58] width 27 height 27
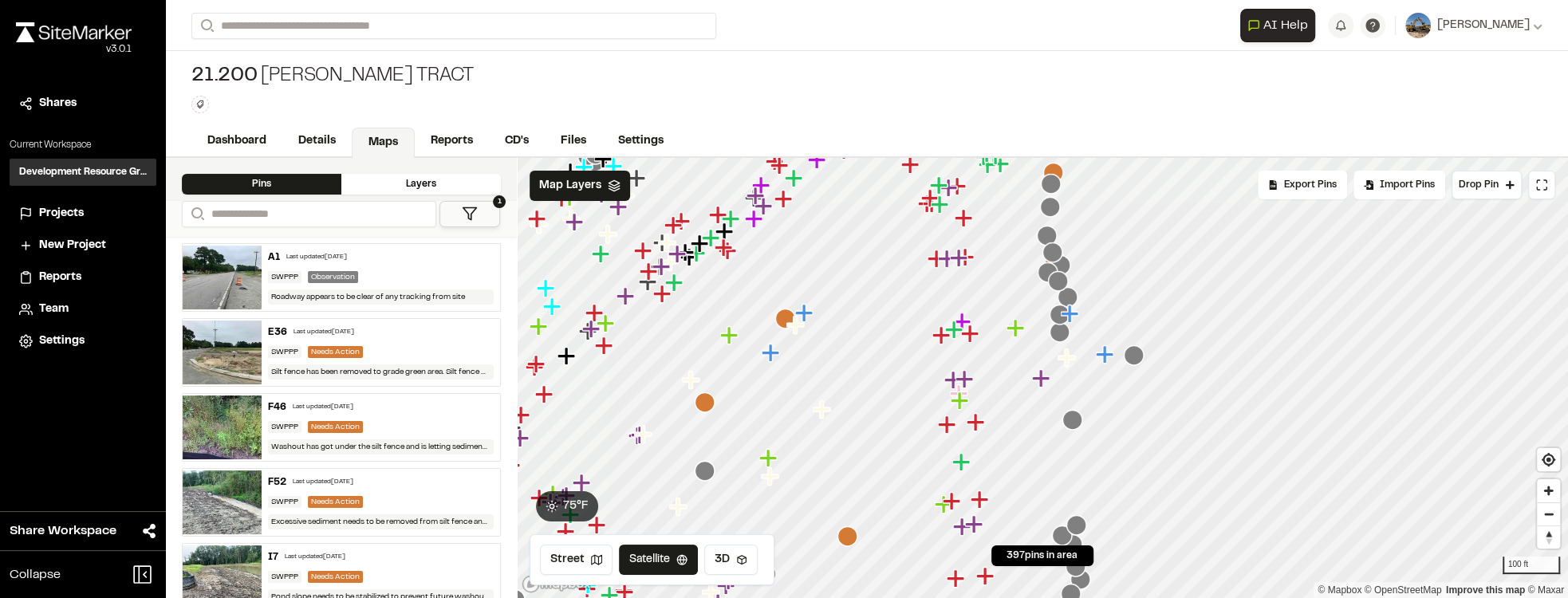
click at [817, 317] on icon "Map marker" at bounding box center [1070, 313] width 21 height 21
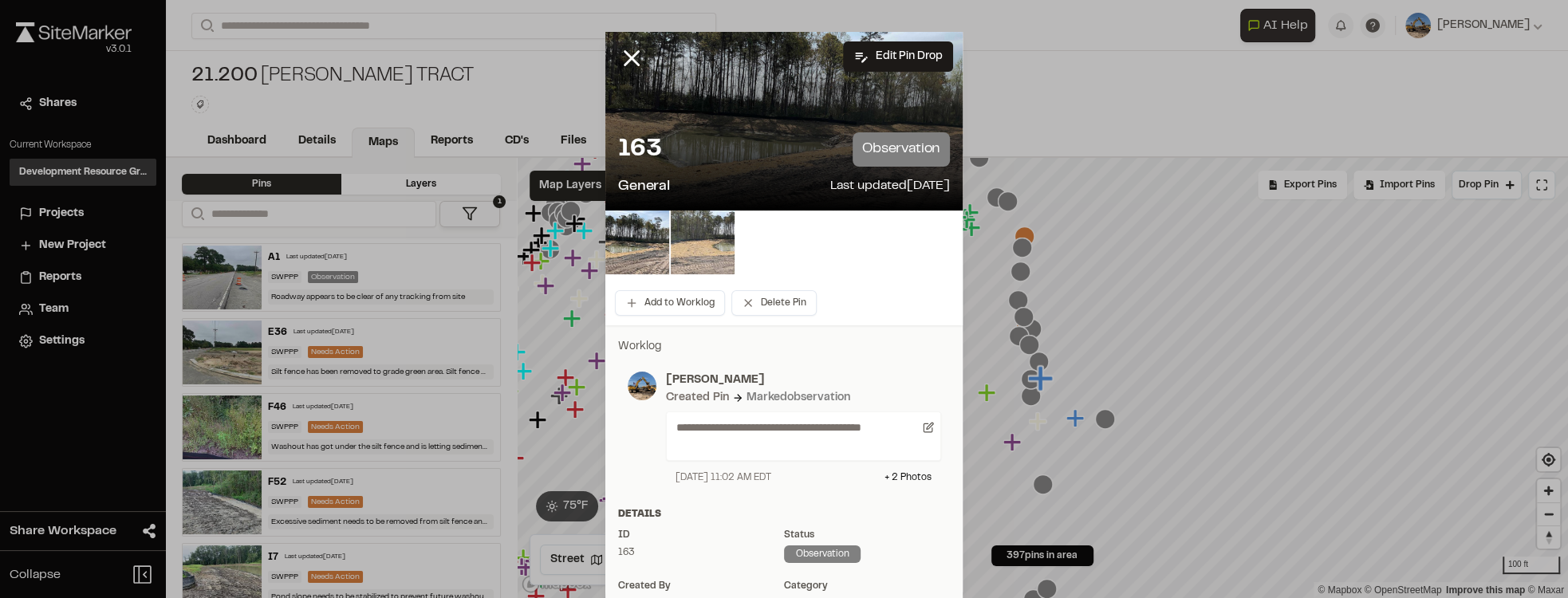
click at [716, 244] on img at bounding box center [702, 242] width 64 height 64
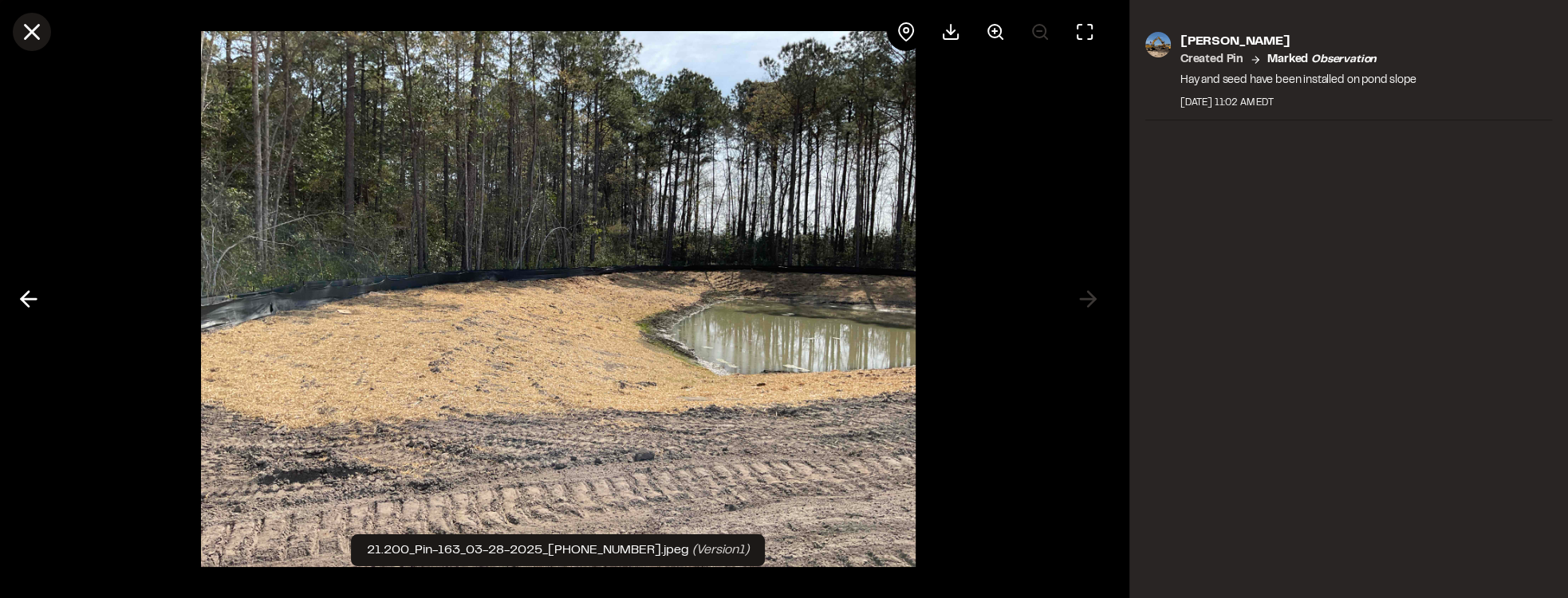
click at [35, 28] on line at bounding box center [32, 32] width 13 height 13
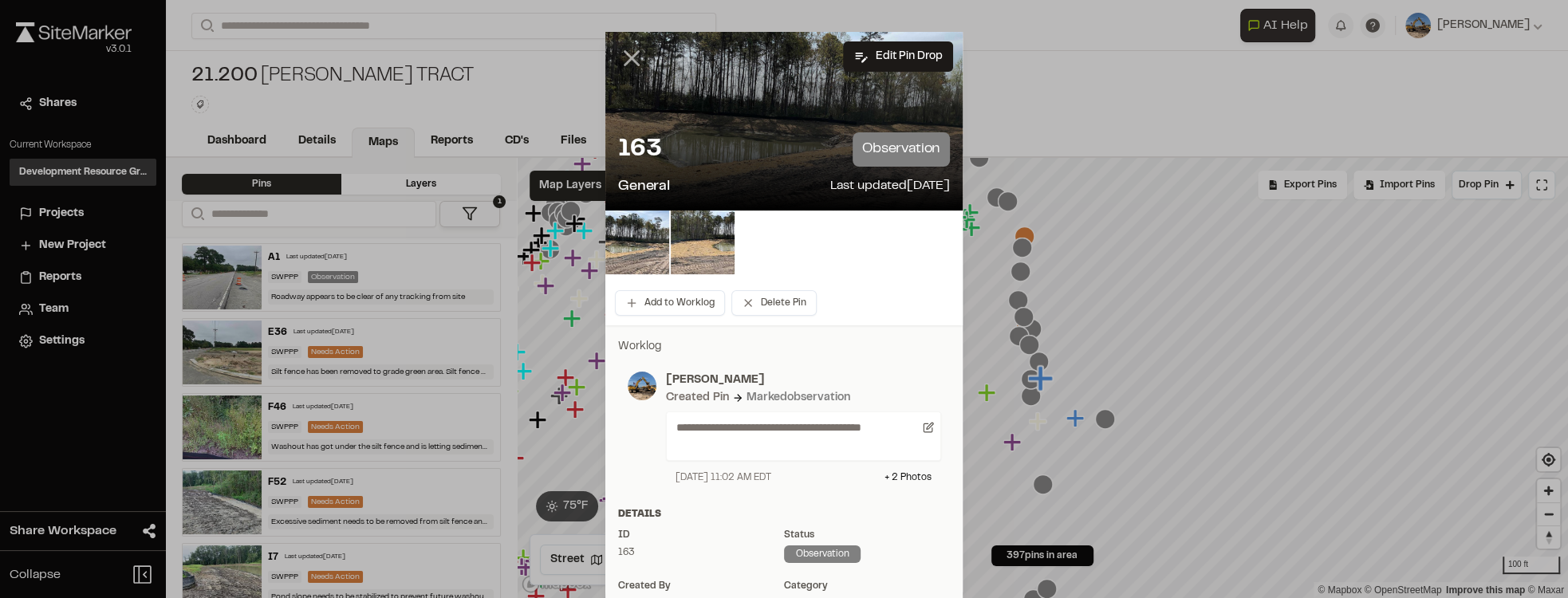
click at [624, 46] on icon at bounding box center [631, 58] width 27 height 27
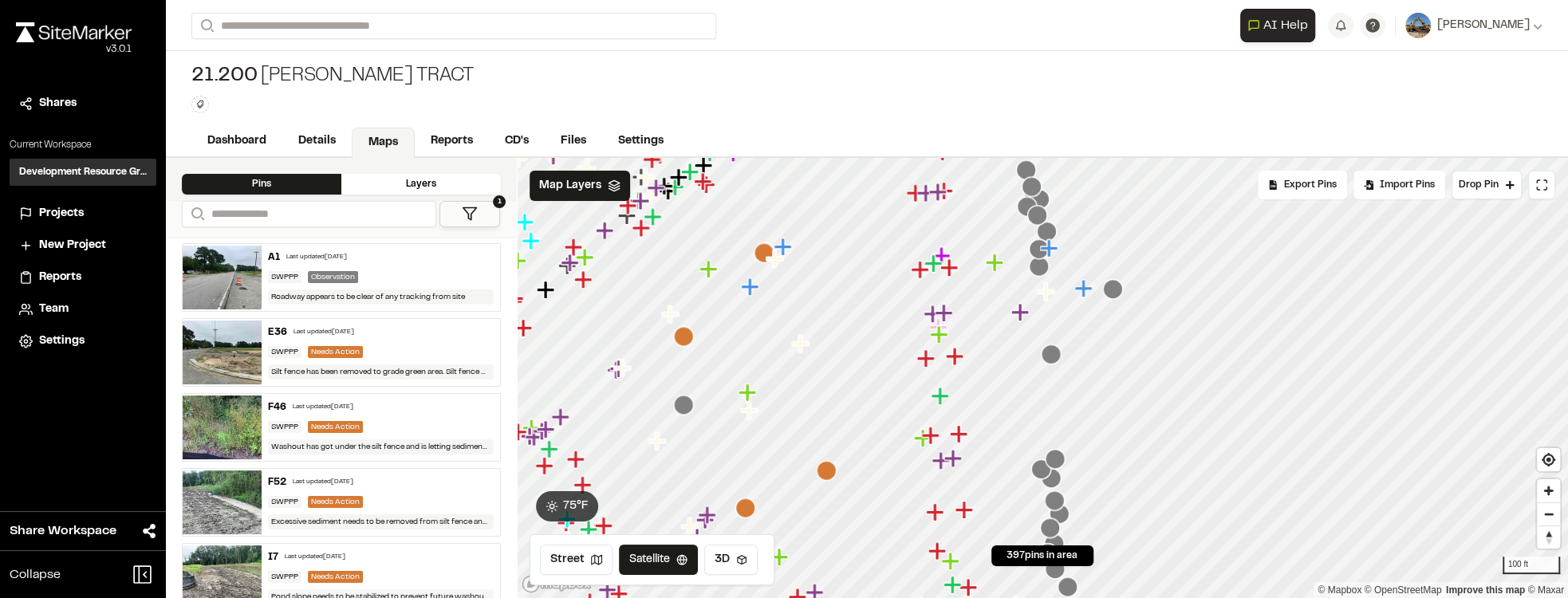
drag, startPoint x: 991, startPoint y: 396, endPoint x: 1000, endPoint y: 266, distance: 130.3
click at [817, 266] on icon "Map marker" at bounding box center [995, 263] width 21 height 21
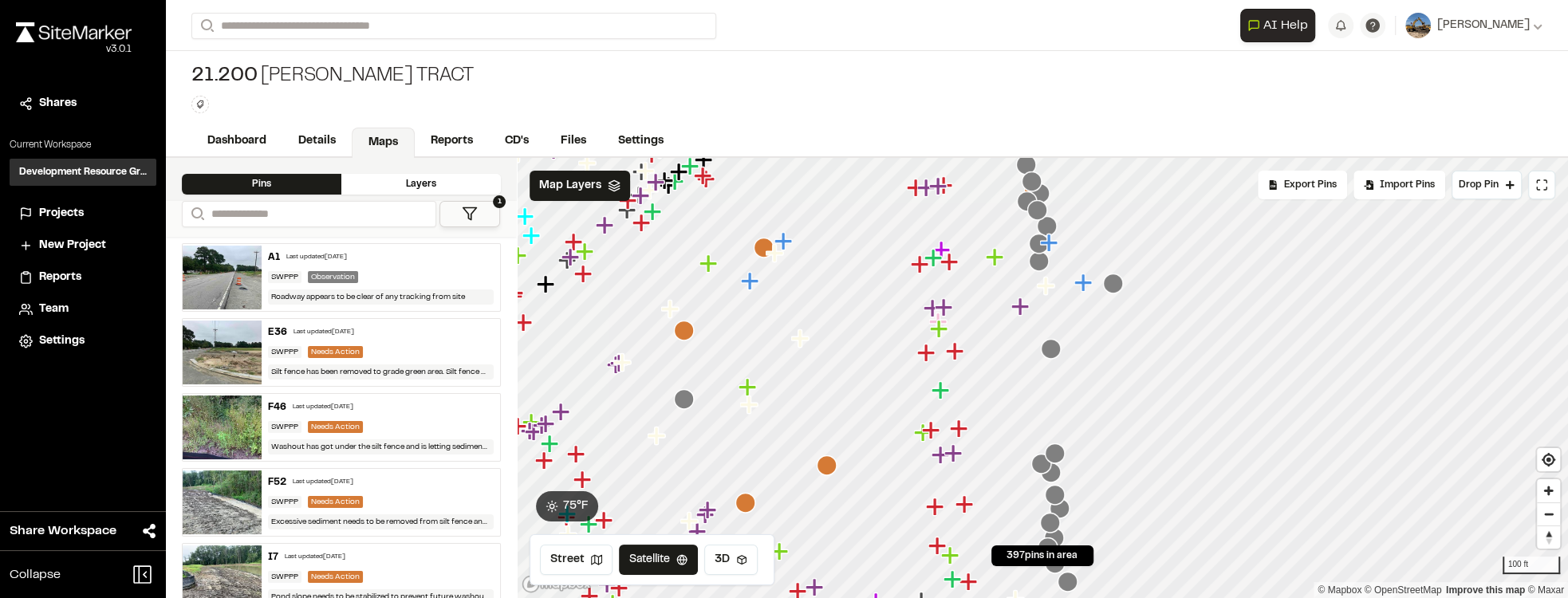
click at [817, 392] on icon "Map marker" at bounding box center [939, 389] width 17 height 17
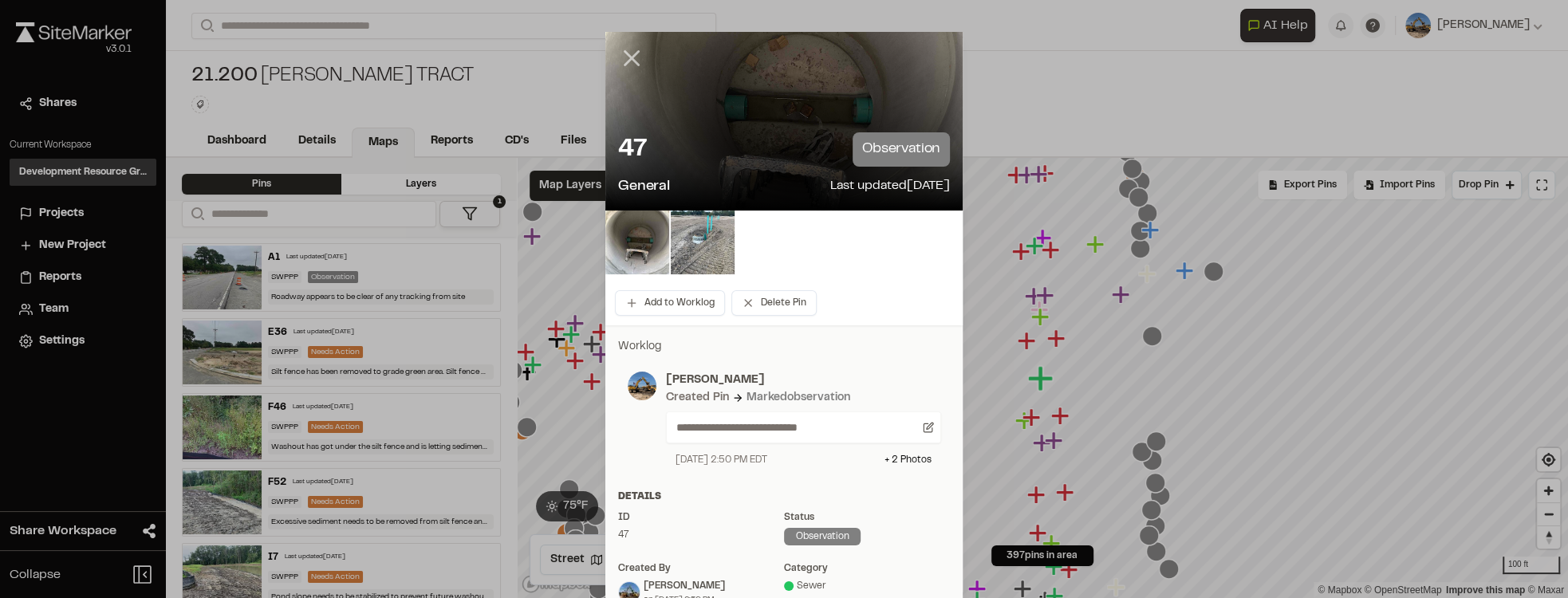
click at [629, 60] on line at bounding box center [632, 59] width 13 height 13
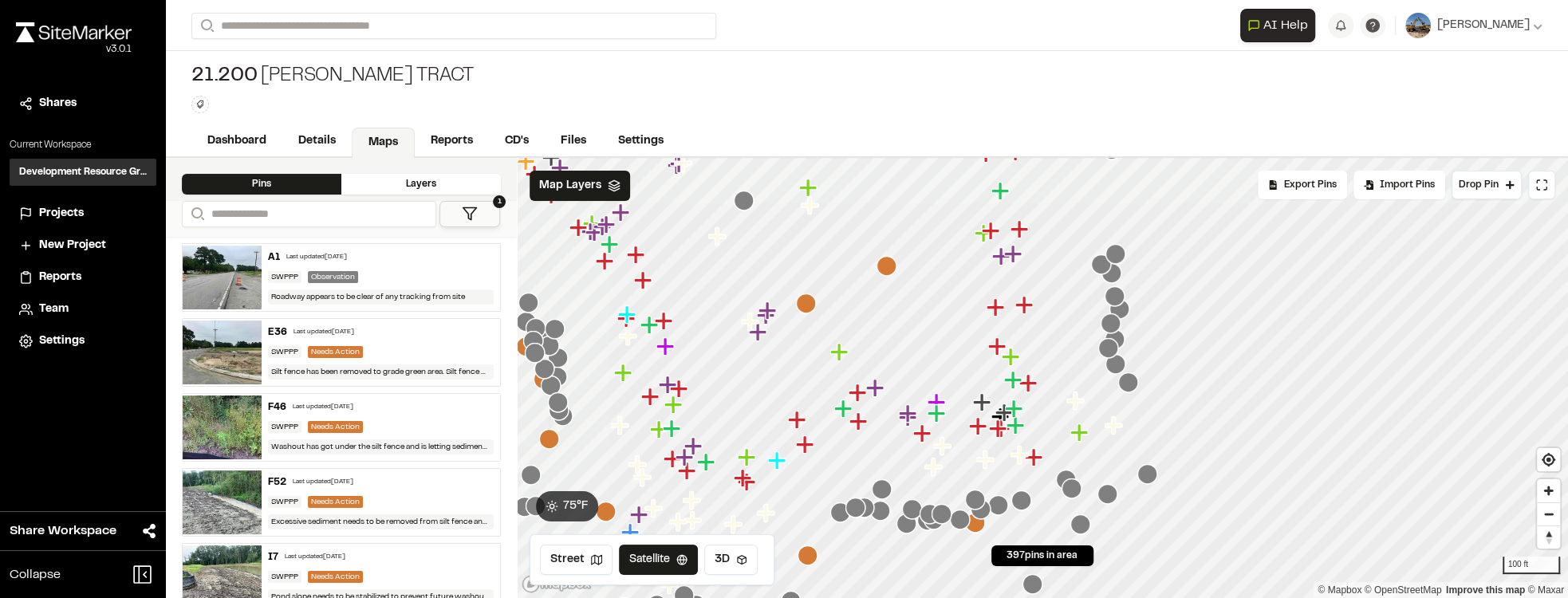
click at [817, 356] on icon "Map marker" at bounding box center [1108, 348] width 21 height 21
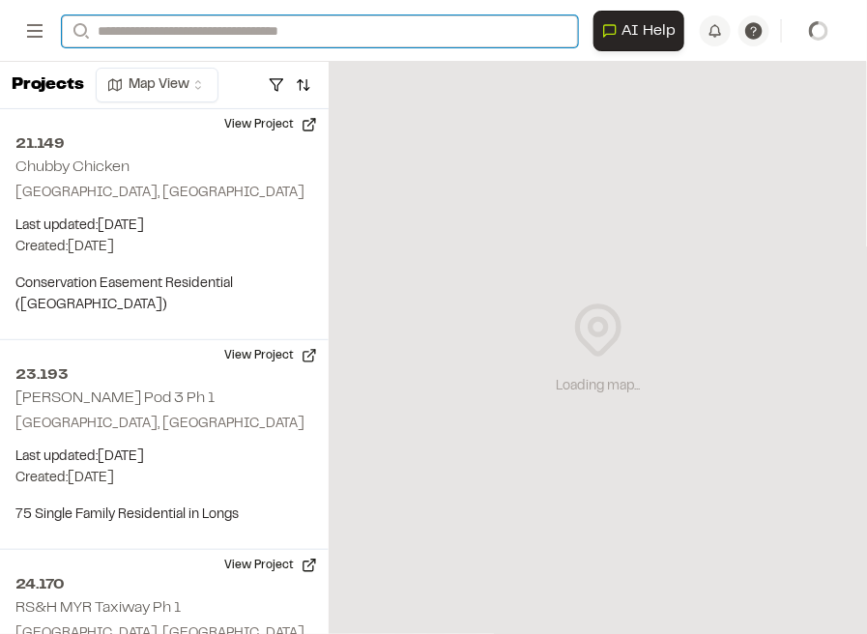
click at [418, 29] on input "Search" at bounding box center [320, 31] width 516 height 32
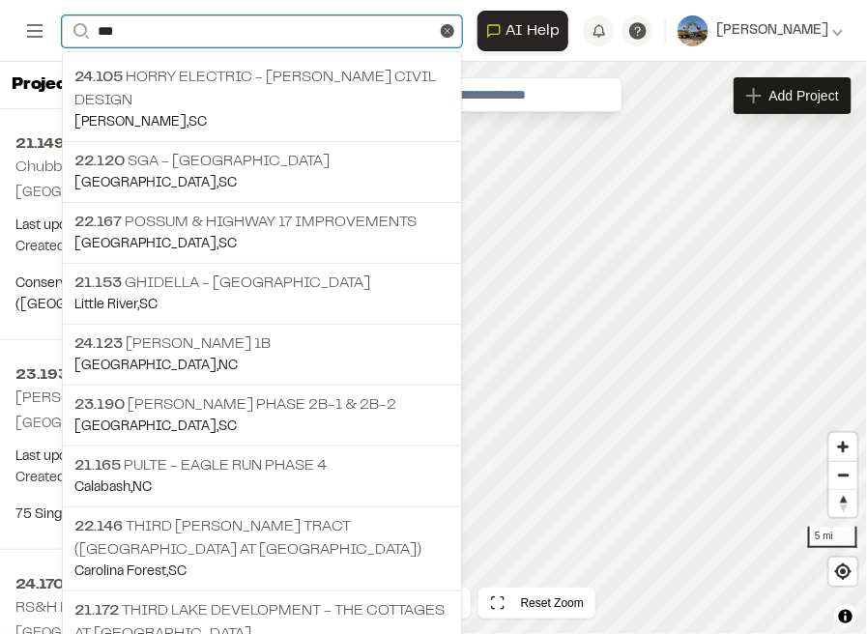
type input "****"
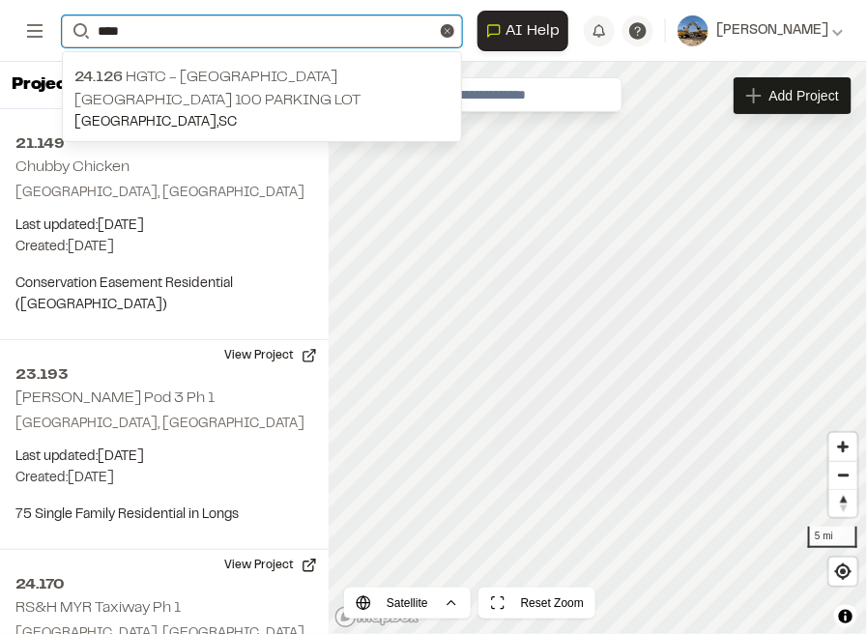
drag, startPoint x: 138, startPoint y: 32, endPoint x: 73, endPoint y: 28, distance: 65.9
click at [73, 28] on form "Search ****" at bounding box center [262, 31] width 400 height 32
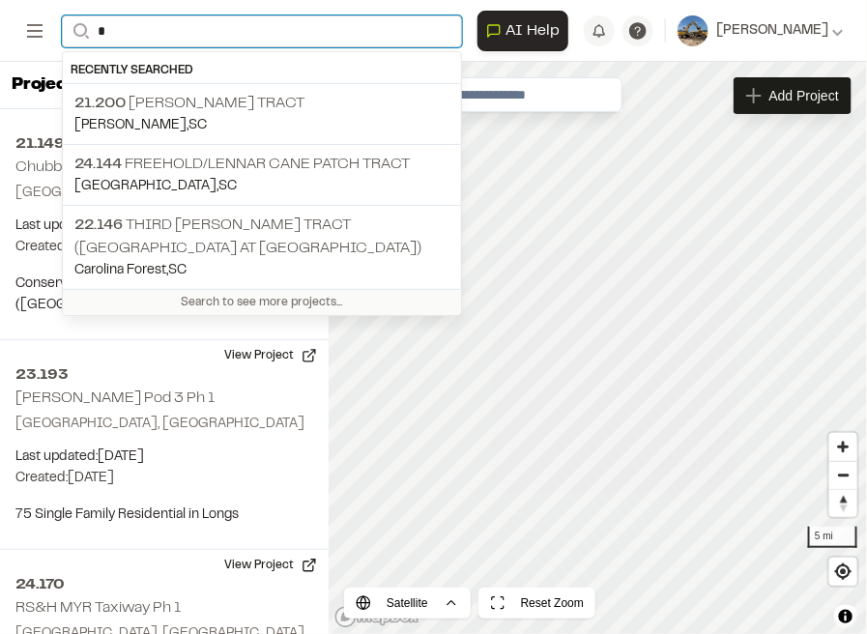
type input "**"
